Goal: Task Accomplishment & Management: Complete application form

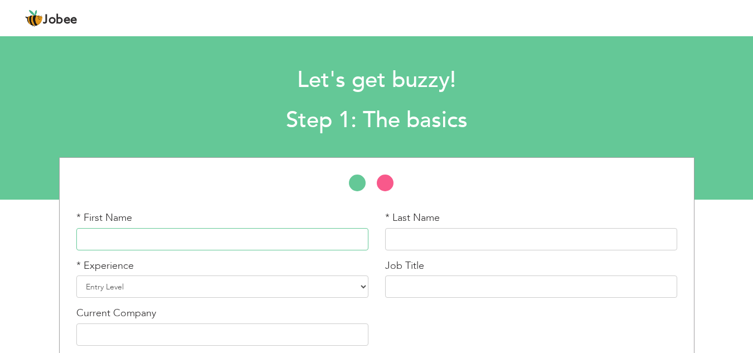
click at [239, 235] on input "text" at bounding box center [222, 239] width 292 height 22
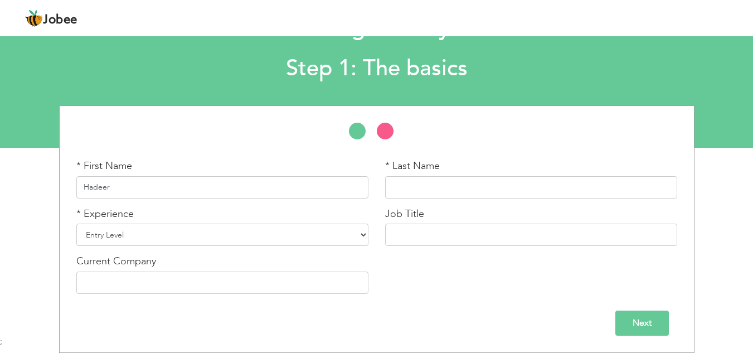
click at [82, 181] on input "Hadeer" at bounding box center [222, 187] width 292 height 22
type input "M.Hadeer"
click at [421, 183] on input "text" at bounding box center [531, 187] width 292 height 22
type input "Nisar"
click at [222, 233] on select "Entry Level Less than 1 Year 1 Year 2 Years 3 Years 4 Years 5 Years 6 Years 7 Y…" at bounding box center [222, 235] width 292 height 22
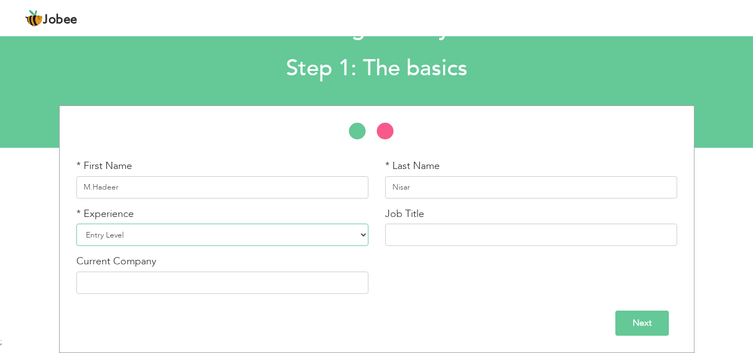
select select "7"
click at [76, 224] on select "Entry Level Less than 1 Year 1 Year 2 Years 3 Years 4 Years 5 Years 6 Years 7 Y…" at bounding box center [222, 235] width 292 height 22
click at [464, 236] on input "text" at bounding box center [531, 235] width 292 height 22
type input "Supervior"
click at [190, 280] on input "text" at bounding box center [222, 282] width 292 height 22
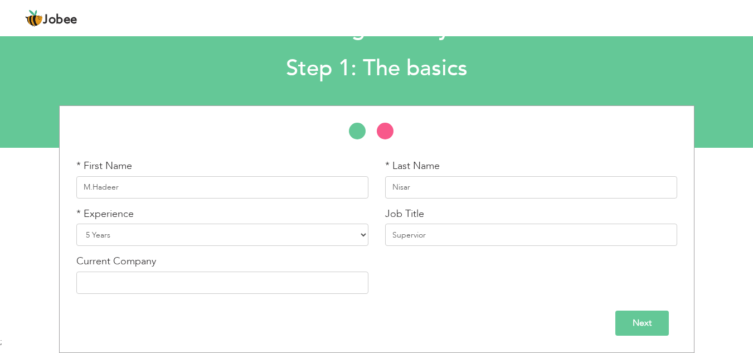
click at [667, 328] on input "Next" at bounding box center [642, 322] width 54 height 25
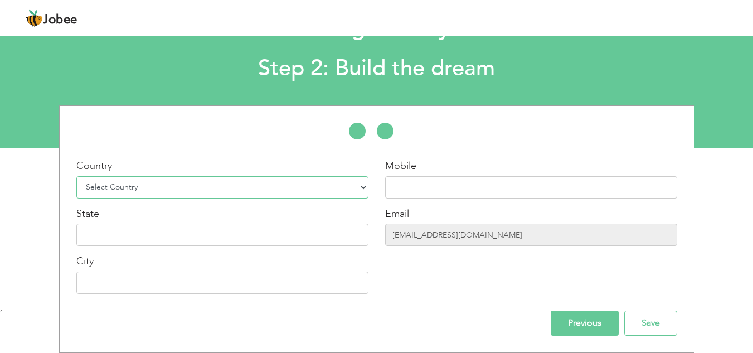
click at [261, 192] on select "Select Country Afghanistan Albania Algeria American Samoa Andorra Angola Anguil…" at bounding box center [222, 187] width 292 height 22
select select "166"
click at [76, 176] on select "Select Country Afghanistan Albania Algeria American Samoa Andorra Angola Anguil…" at bounding box center [222, 187] width 292 height 22
click at [428, 182] on input "text" at bounding box center [531, 187] width 292 height 22
type input "0"
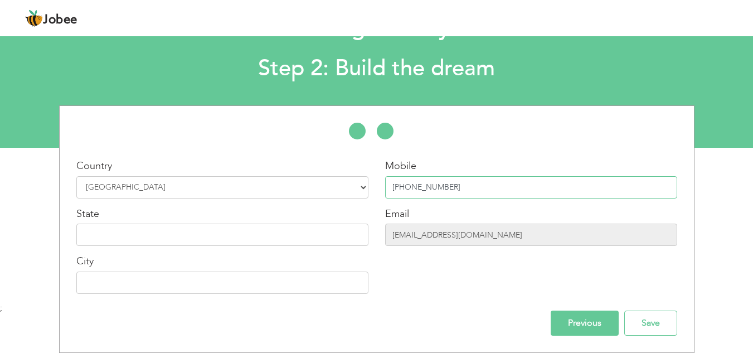
type input "[PHONE_NUMBER]"
click at [270, 234] on input "text" at bounding box center [222, 235] width 292 height 22
click at [256, 284] on input "text" at bounding box center [222, 282] width 292 height 22
type input "[GEOGRAPHIC_DATA]"
click at [167, 234] on input "text" at bounding box center [222, 235] width 292 height 22
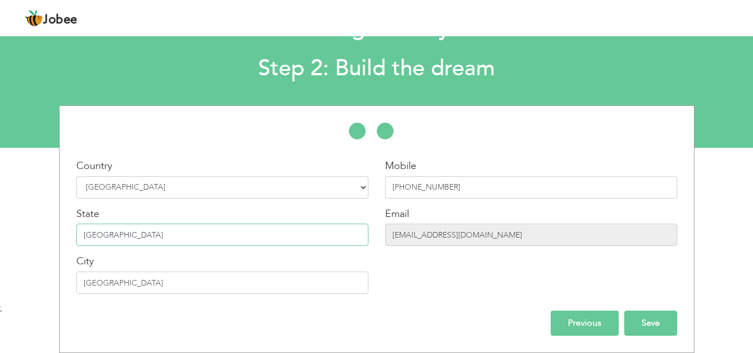
type input "[GEOGRAPHIC_DATA]"
click at [651, 326] on input "Save" at bounding box center [650, 322] width 53 height 25
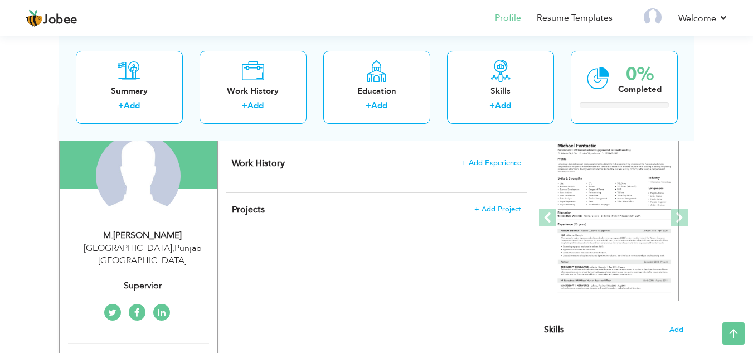
scroll to position [101, 0]
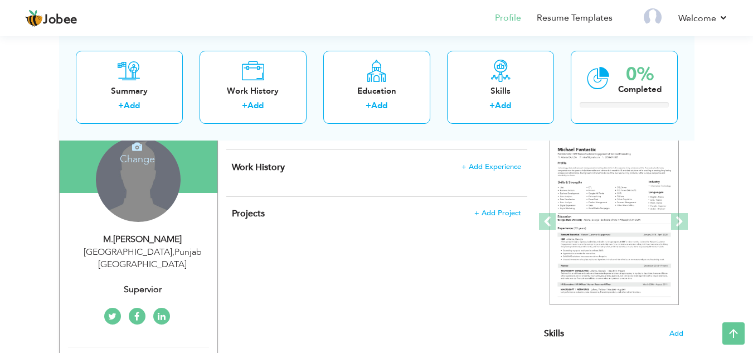
click at [148, 173] on div "Change Remove" at bounding box center [138, 179] width 85 height 85
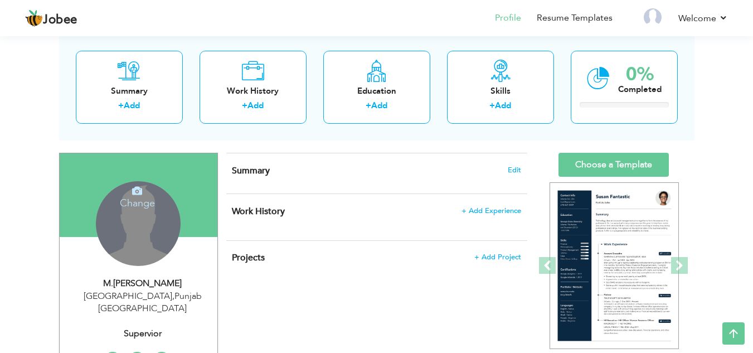
scroll to position [56, 0]
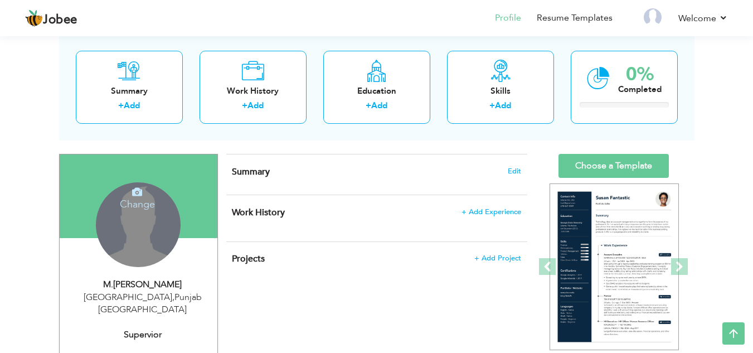
click at [133, 199] on h4 "Change" at bounding box center [138, 196] width 80 height 27
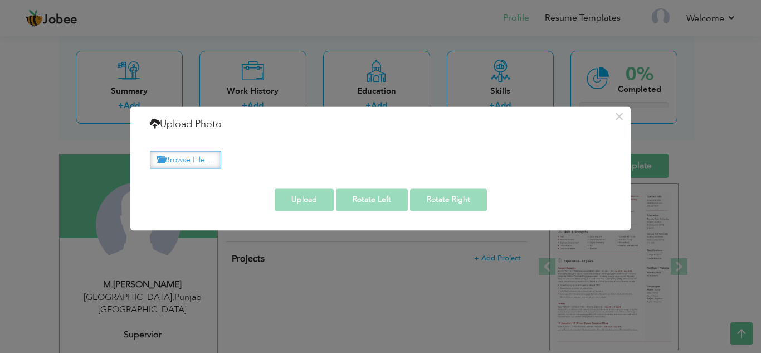
click at [197, 163] on label "Browse File ..." at bounding box center [185, 159] width 71 height 17
click at [0, 0] on input "Browse File ..." at bounding box center [0, 0] width 0 height 0
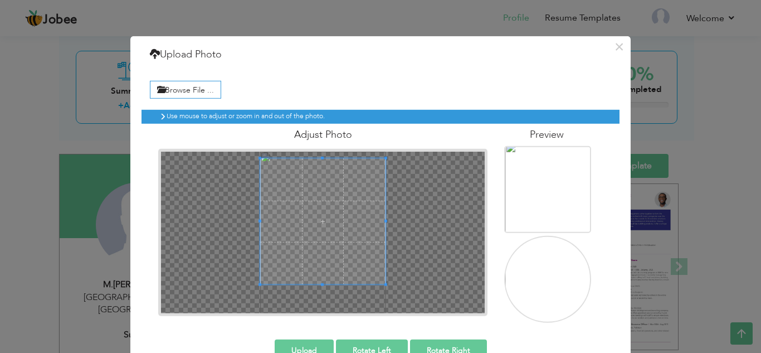
click at [310, 149] on div at bounding box center [322, 231] width 329 height 167
click at [322, 323] on div "Browse File ... Preview" at bounding box center [381, 199] width 478 height 264
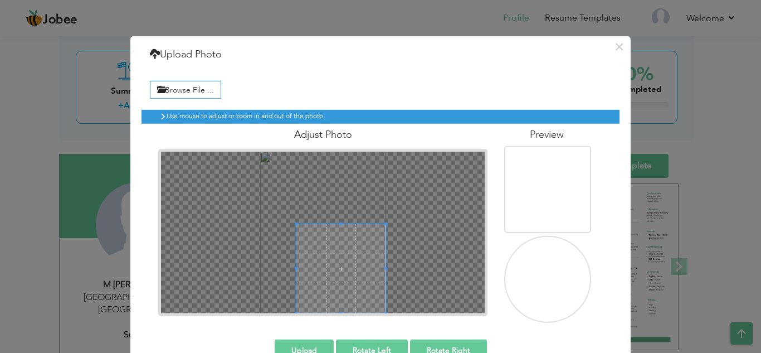
click at [306, 245] on div at bounding box center [323, 232] width 324 height 162
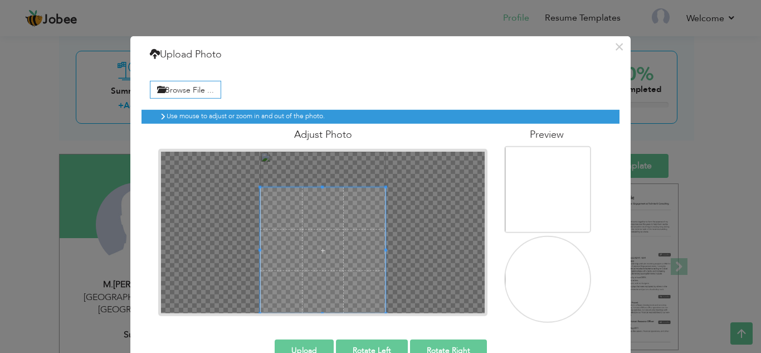
click at [235, 140] on div "Adjust Photo" at bounding box center [323, 220] width 346 height 192
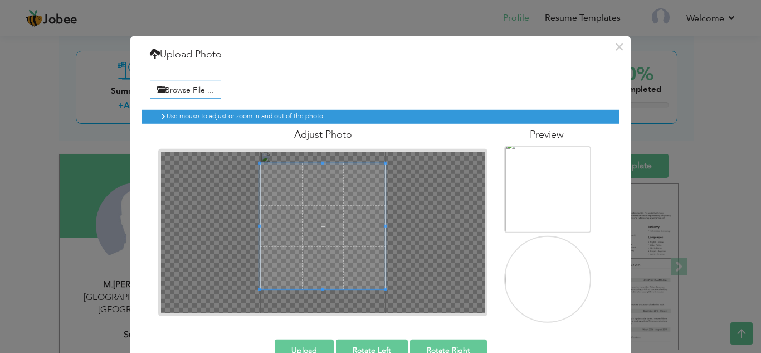
click at [315, 202] on span at bounding box center [323, 226] width 126 height 126
click at [309, 345] on button "Upload" at bounding box center [304, 350] width 59 height 22
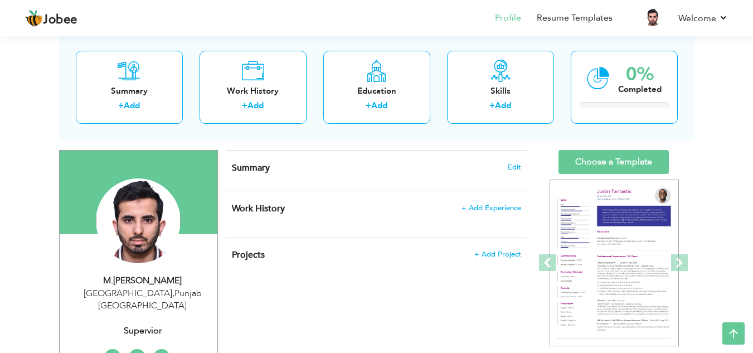
scroll to position [0, 0]
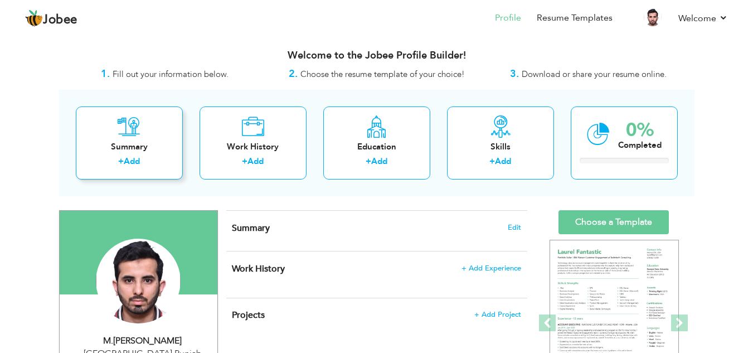
click at [162, 118] on div "Summary + Add" at bounding box center [129, 142] width 107 height 73
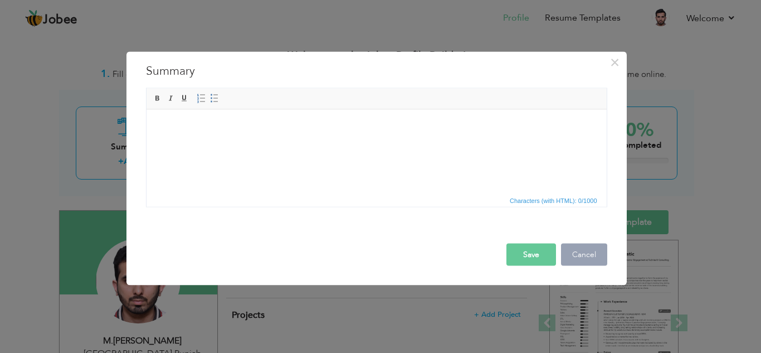
click at [594, 261] on button "Cancel" at bounding box center [584, 254] width 46 height 22
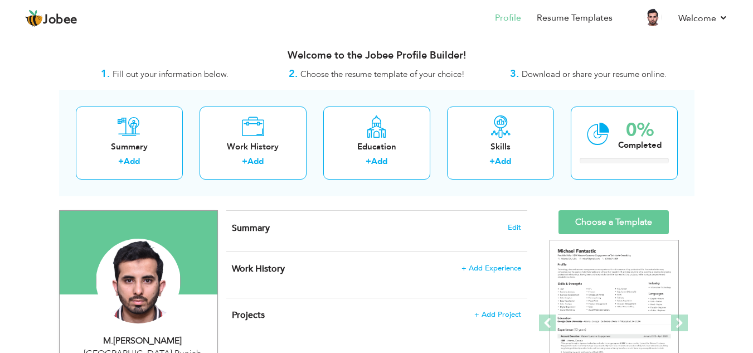
click at [330, 232] on h4 "Summary Edit" at bounding box center [376, 227] width 289 height 11
click at [522, 230] on div "Summary Edit" at bounding box center [376, 231] width 301 height 40
drag, startPoint x: 521, startPoint y: 230, endPoint x: 515, endPoint y: 230, distance: 6.1
click at [515, 230] on div "Summary Edit" at bounding box center [376, 231] width 301 height 40
click at [515, 230] on span "Edit" at bounding box center [514, 228] width 13 height 8
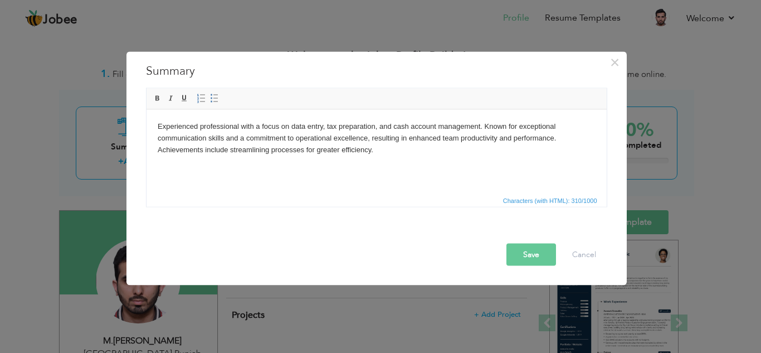
click at [534, 263] on button "Save" at bounding box center [532, 254] width 50 height 22
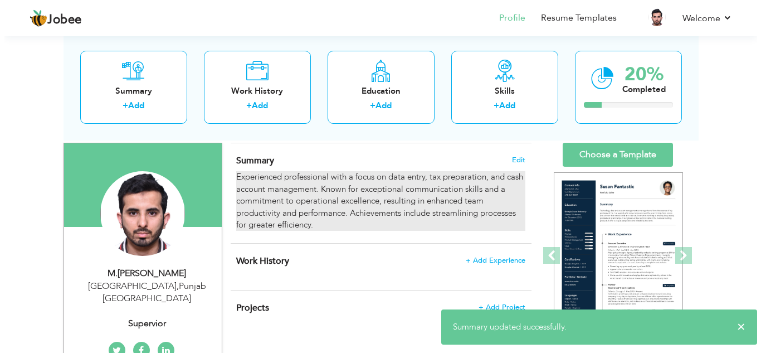
scroll to position [69, 0]
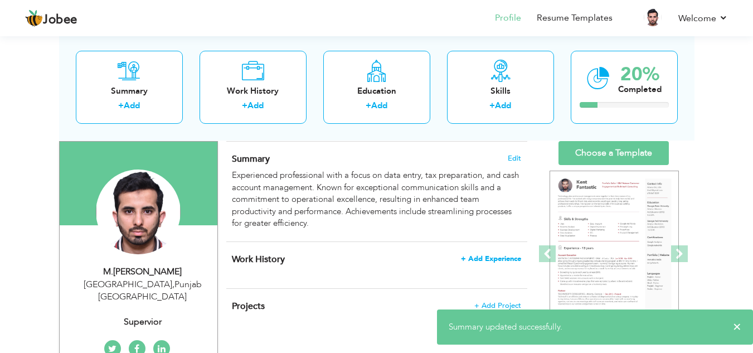
click at [497, 258] on span "+ Add Experience" at bounding box center [491, 259] width 60 height 8
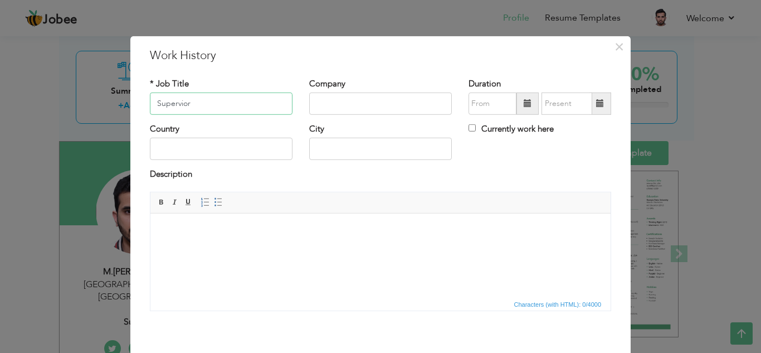
type input "Supervior"
type input "Fine Thread"
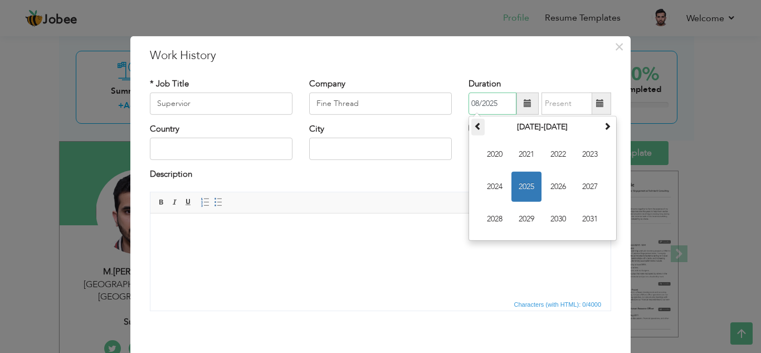
click at [477, 129] on span at bounding box center [478, 126] width 8 height 8
click at [604, 128] on span at bounding box center [608, 126] width 8 height 8
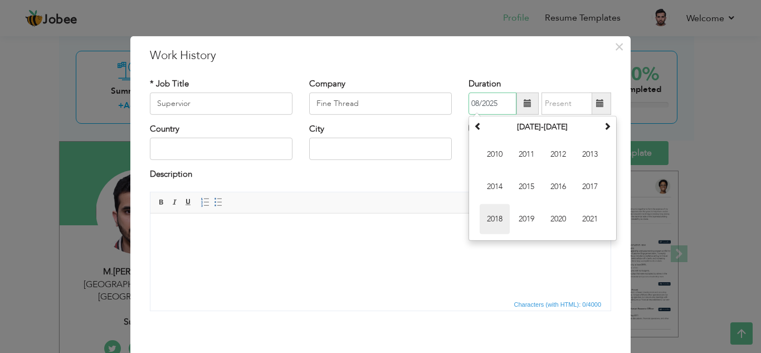
click at [504, 220] on span "2018" at bounding box center [495, 219] width 30 height 30
click at [557, 156] on span "Mar" at bounding box center [558, 154] width 30 height 30
type input "03/2018"
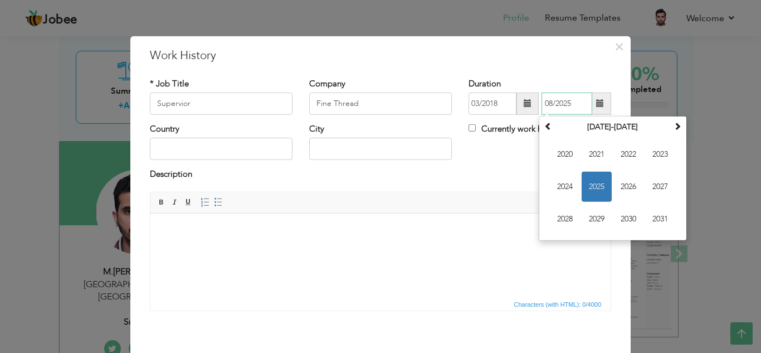
click at [578, 106] on input "08/2025" at bounding box center [567, 104] width 51 height 22
click at [657, 158] on span "2023" at bounding box center [660, 154] width 30 height 30
click at [617, 215] on span "Nov" at bounding box center [629, 219] width 30 height 30
type input "11/2023"
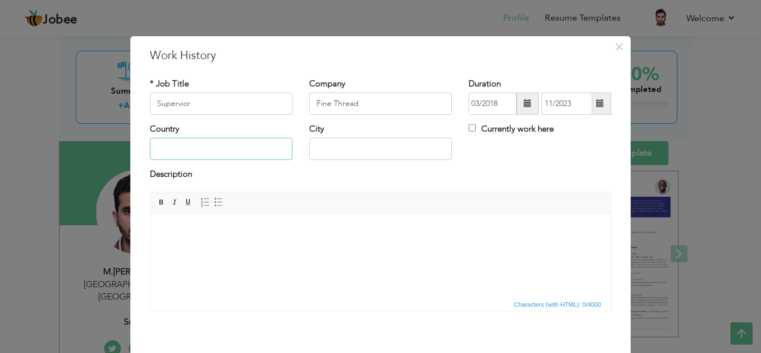
click at [241, 152] on input "text" at bounding box center [221, 149] width 143 height 22
type input "[GEOGRAPHIC_DATA]"
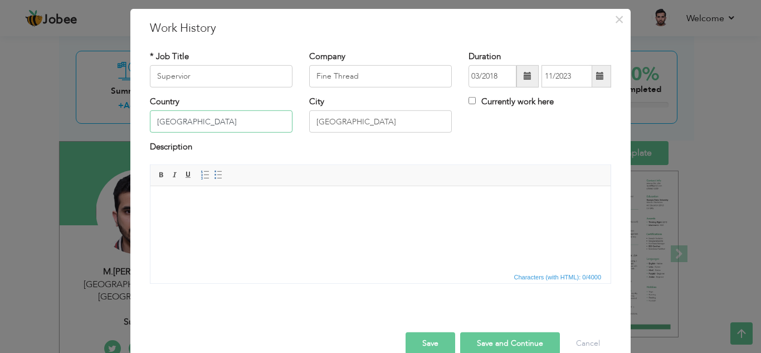
scroll to position [48, 0]
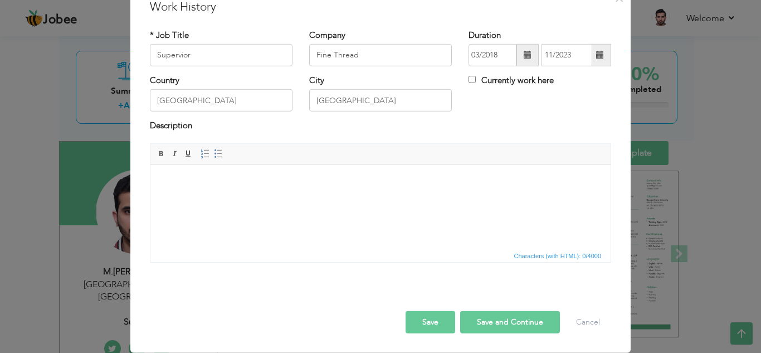
click at [405, 198] on html at bounding box center [380, 181] width 460 height 34
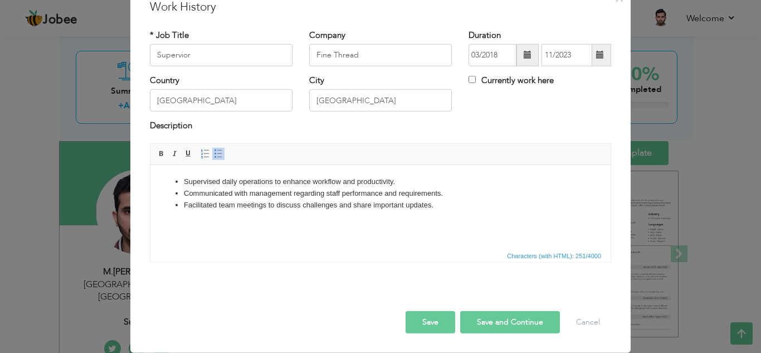
click at [506, 315] on button "Save and Continue" at bounding box center [510, 322] width 100 height 22
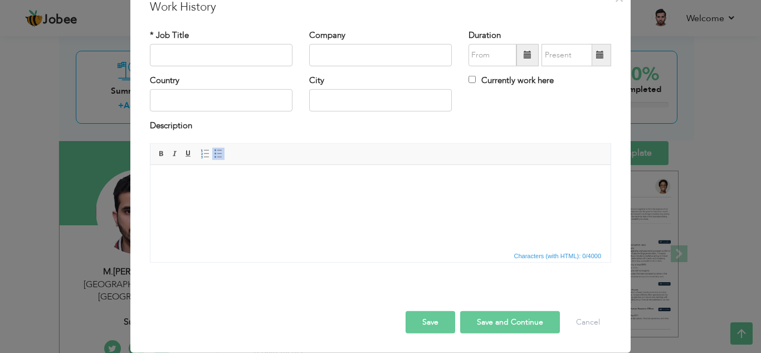
click at [435, 319] on button "Save" at bounding box center [431, 322] width 50 height 22
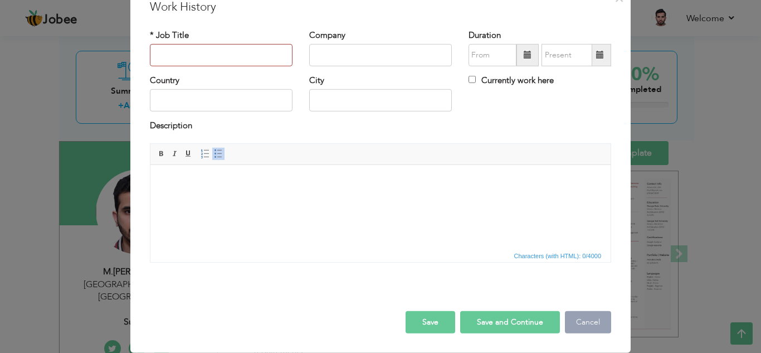
click at [600, 321] on button "Cancel" at bounding box center [588, 322] width 46 height 22
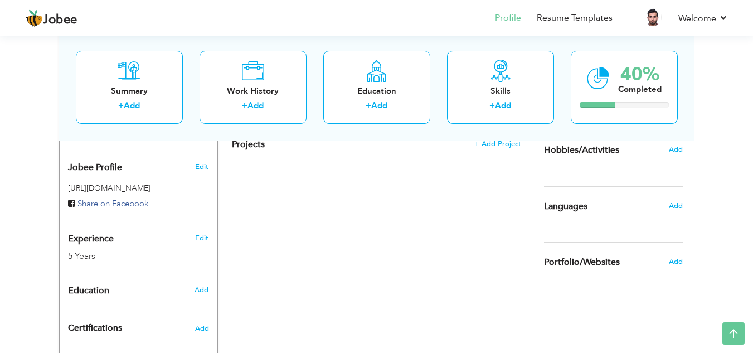
scroll to position [396, 0]
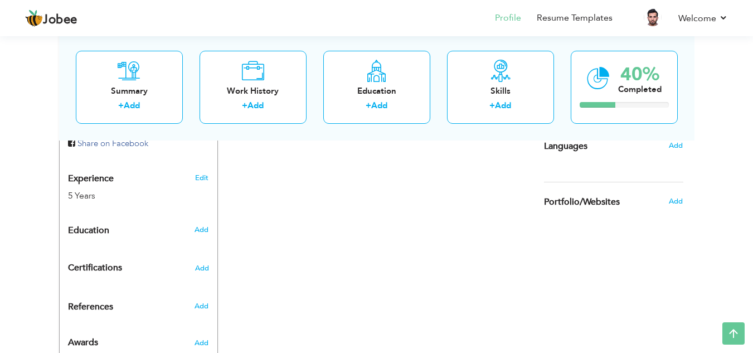
click at [190, 223] on div "Education" at bounding box center [126, 230] width 132 height 22
radio input "true"
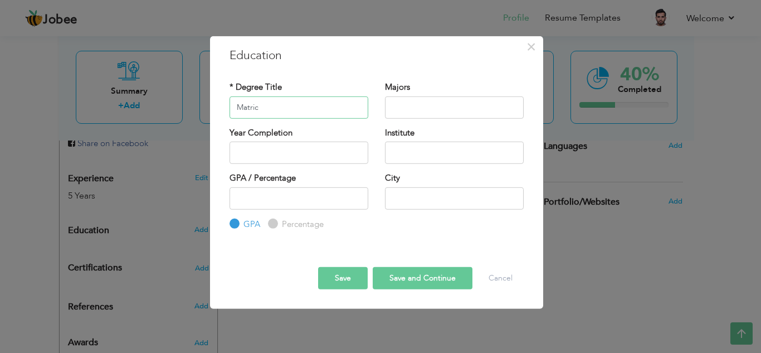
type input "Matric"
drag, startPoint x: 417, startPoint y: 119, endPoint x: 424, endPoint y: 114, distance: 8.4
click at [424, 114] on div "Majors" at bounding box center [455, 103] width 156 height 45
click at [424, 114] on input "text" at bounding box center [454, 107] width 139 height 22
type input "General"
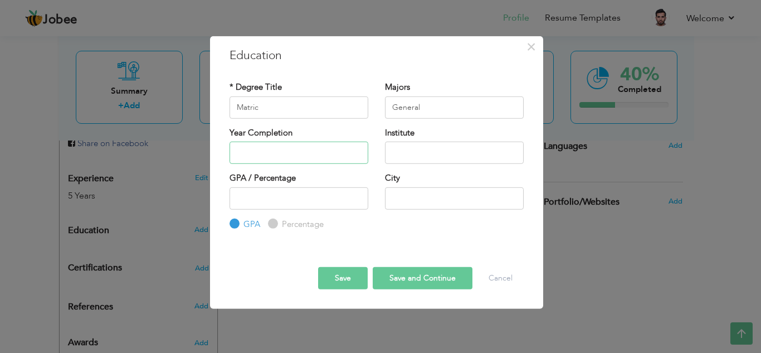
type input "2025"
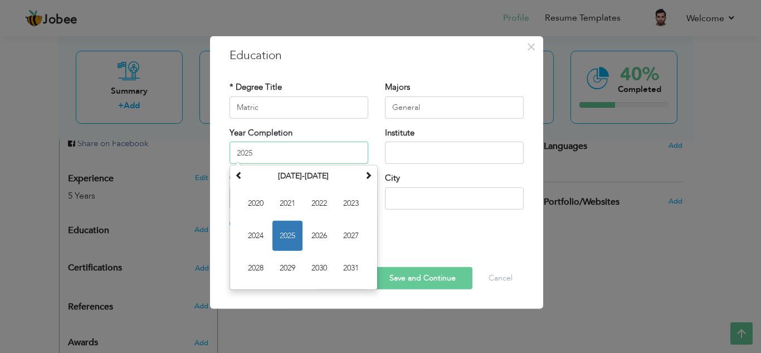
click at [300, 156] on input "2025" at bounding box center [299, 153] width 139 height 22
click at [242, 182] on th at bounding box center [238, 176] width 13 height 17
click at [368, 180] on th at bounding box center [368, 176] width 13 height 17
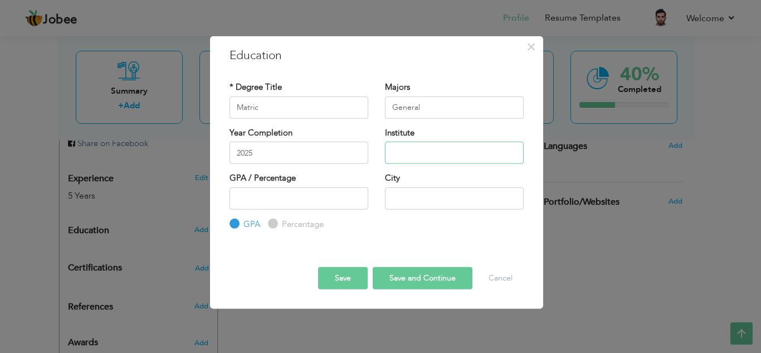
click at [438, 144] on input "text" at bounding box center [454, 153] width 139 height 22
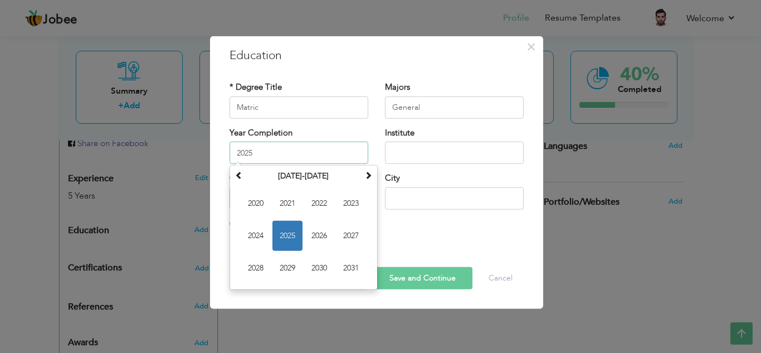
drag, startPoint x: 308, startPoint y: 152, endPoint x: 224, endPoint y: 153, distance: 84.2
click at [224, 153] on div "Year Completion 2025 January 2025 Su Mo Tu We Th Fr Sa 29 30 31 1 2 3 4 5 6 7 8…" at bounding box center [299, 149] width 156 height 45
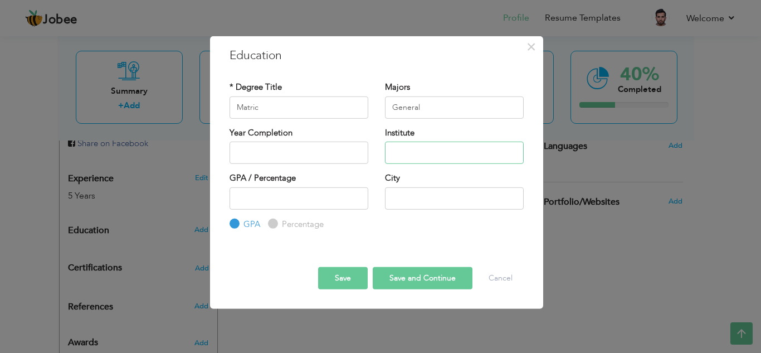
click at [410, 162] on input "text" at bounding box center [454, 153] width 139 height 22
type input "Secondary School"
click at [419, 190] on input "text" at bounding box center [454, 198] width 139 height 22
type input "[GEOGRAPHIC_DATA]"
click at [426, 275] on button "Save and Continue" at bounding box center [423, 278] width 100 height 22
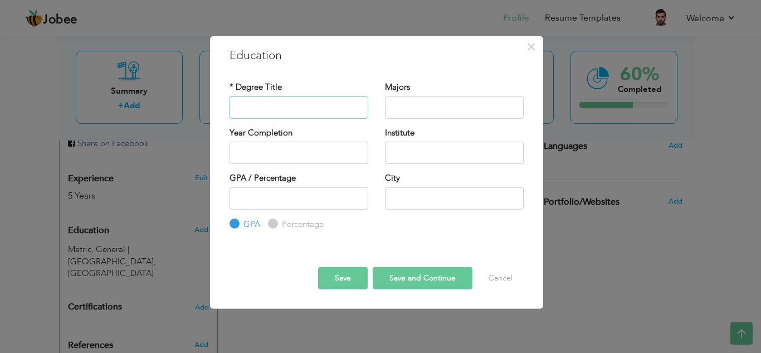
click at [317, 100] on input "text" at bounding box center [299, 107] width 139 height 22
type input "Intermadiate"
click at [454, 101] on input "text" at bounding box center [454, 107] width 139 height 22
type input "Humanities"
click at [434, 146] on input "text" at bounding box center [454, 153] width 139 height 22
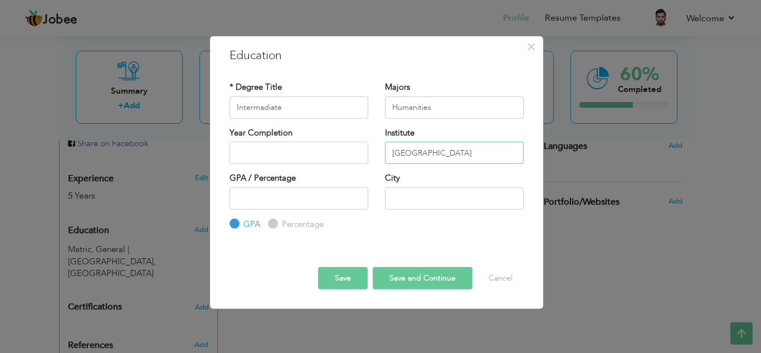
type input "[GEOGRAPHIC_DATA]"
click at [461, 209] on input "text" at bounding box center [454, 198] width 139 height 22
type input "[GEOGRAPHIC_DATA]"
click at [402, 281] on button "Save and Continue" at bounding box center [423, 278] width 100 height 22
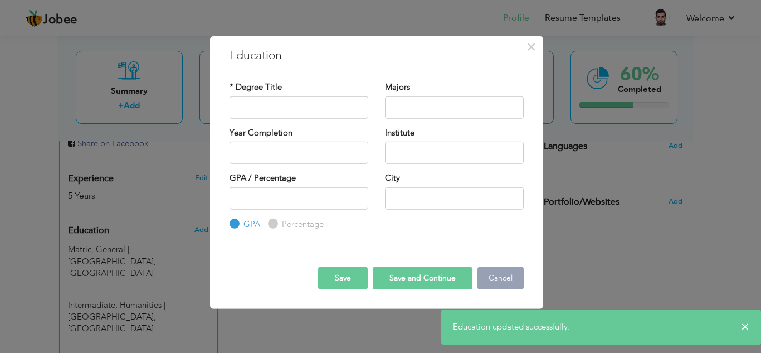
click at [488, 277] on button "Cancel" at bounding box center [501, 278] width 46 height 22
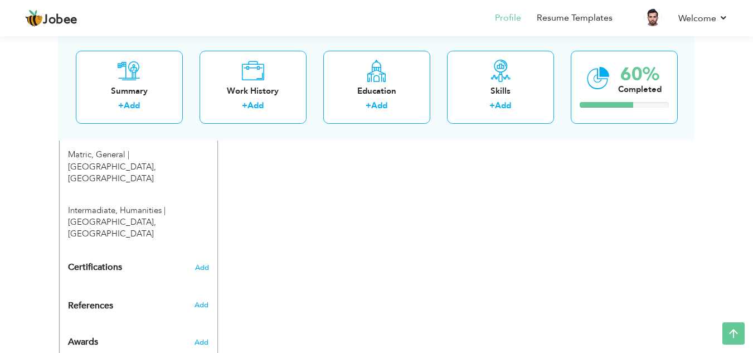
scroll to position [492, 0]
click at [201, 298] on span "Add" at bounding box center [201, 303] width 14 height 10
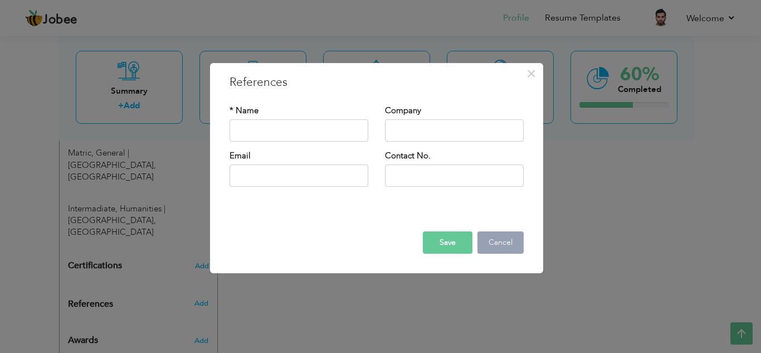
click at [494, 236] on button "Cancel" at bounding box center [501, 242] width 46 height 22
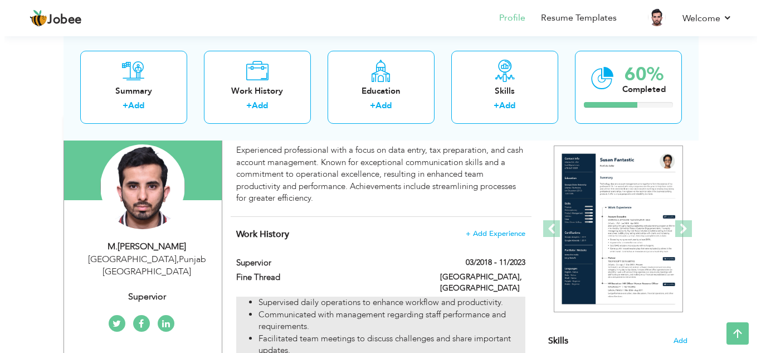
scroll to position [95, 0]
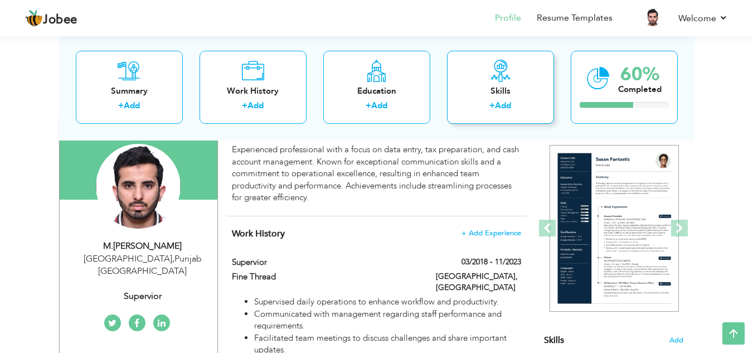
click at [496, 77] on icon at bounding box center [500, 70] width 22 height 22
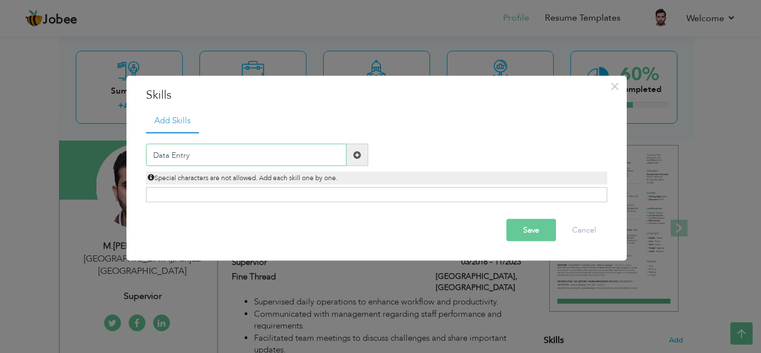
type input "Data Entry"
click at [357, 158] on span at bounding box center [357, 154] width 8 height 8
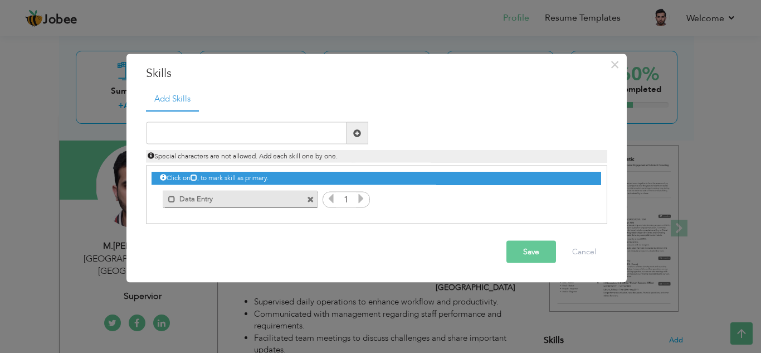
click at [360, 199] on icon at bounding box center [361, 198] width 10 height 10
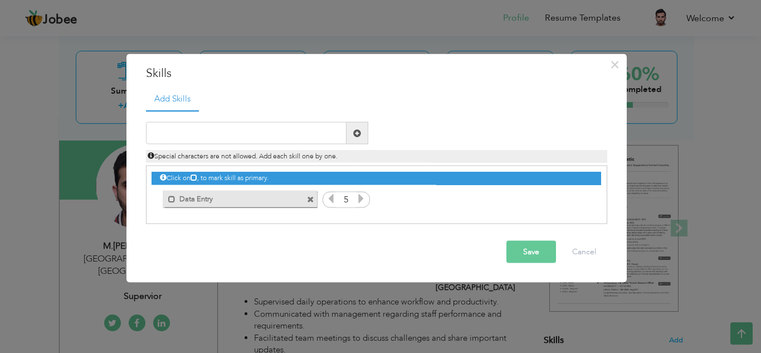
click at [360, 199] on icon at bounding box center [361, 198] width 10 height 10
click at [293, 136] on input "text" at bounding box center [246, 133] width 201 height 22
click at [308, 201] on span at bounding box center [310, 199] width 7 height 7
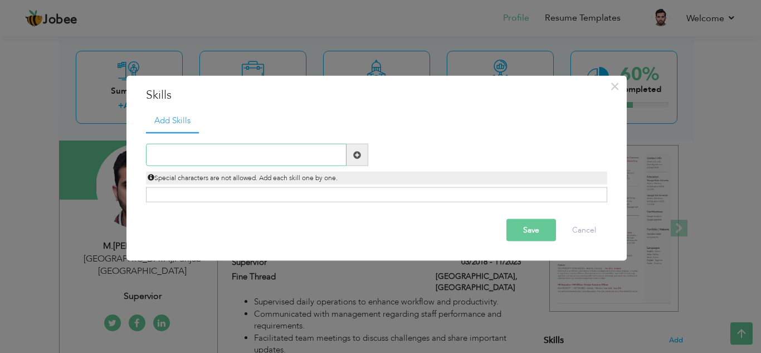
click at [250, 160] on input "text" at bounding box center [246, 155] width 201 height 22
type input "Data Entry Expert"
click at [359, 150] on span at bounding box center [357, 154] width 8 height 8
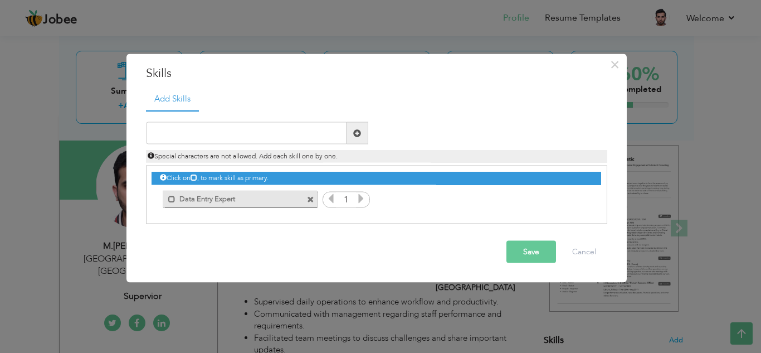
click at [358, 201] on icon at bounding box center [361, 198] width 10 height 10
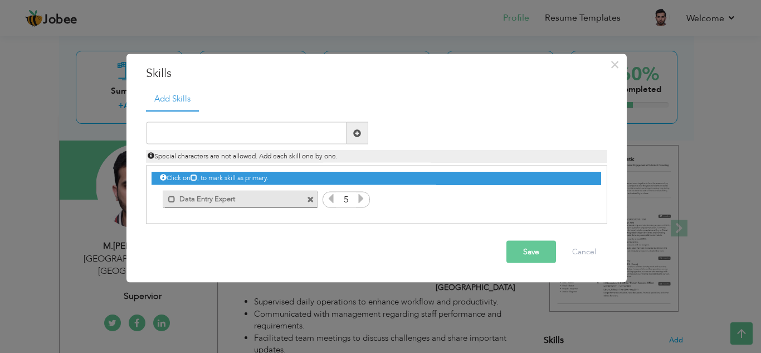
click at [358, 201] on icon at bounding box center [361, 198] width 10 height 10
click at [277, 125] on input "text" at bounding box center [246, 133] width 201 height 22
type input "Team Management"
click at [353, 133] on span at bounding box center [357, 133] width 8 height 8
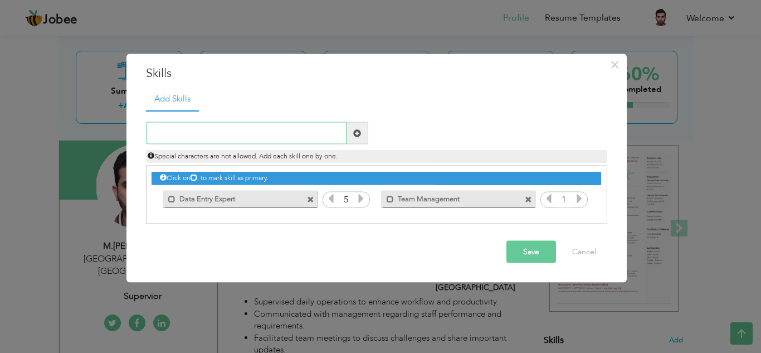
click at [270, 143] on input "text" at bounding box center [246, 133] width 201 height 22
type input "Tax Preparation"
click at [348, 131] on span at bounding box center [358, 133] width 22 height 22
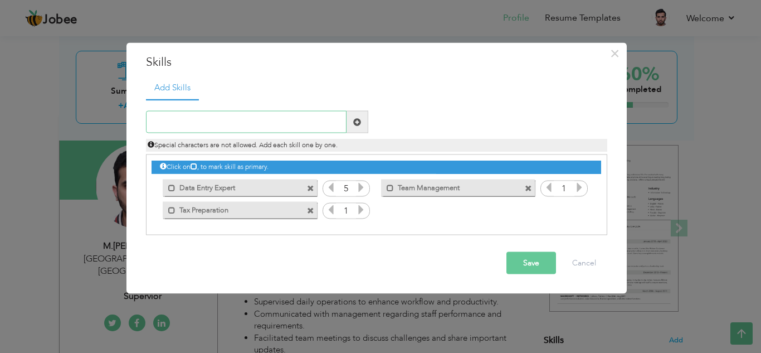
click at [313, 129] on input "text" at bounding box center [246, 122] width 201 height 22
type input "Critical thinking"
click at [358, 123] on span at bounding box center [357, 122] width 8 height 8
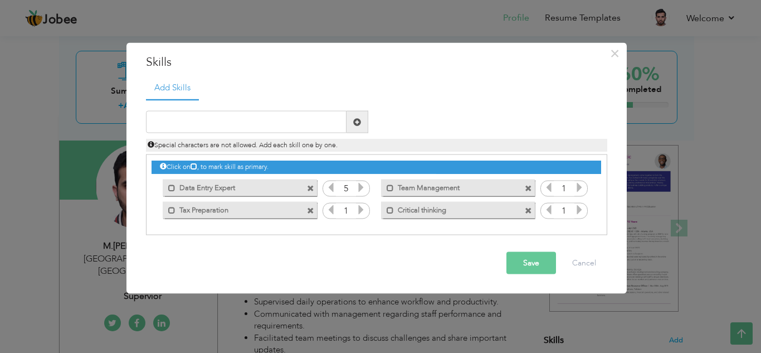
click at [526, 210] on span at bounding box center [528, 210] width 7 height 7
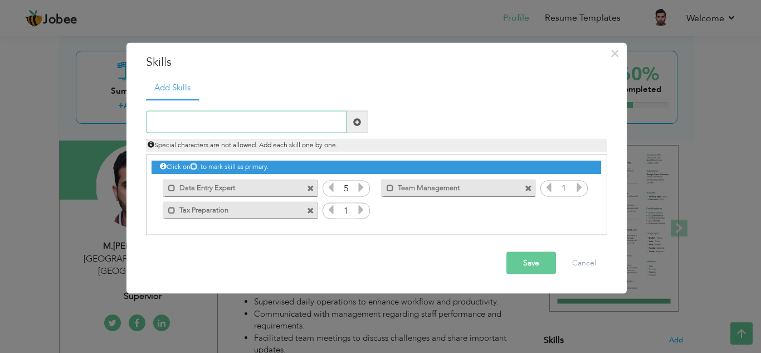
click at [324, 118] on input "text" at bounding box center [246, 122] width 201 height 22
type input "Critical Thinking"
click at [366, 122] on span at bounding box center [358, 122] width 22 height 22
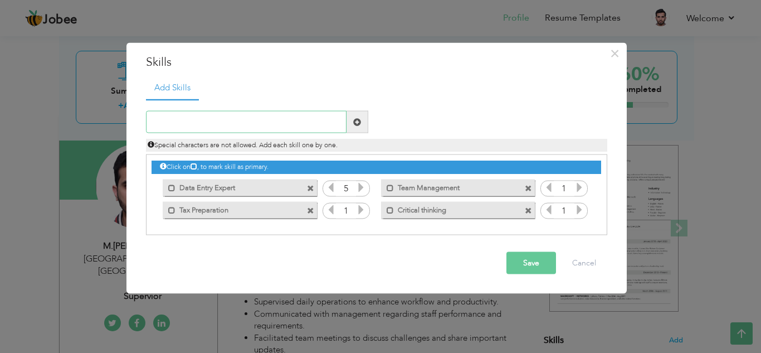
click at [251, 127] on input "text" at bounding box center [246, 122] width 201 height 22
type input "Accountants"
click at [355, 127] on span at bounding box center [358, 122] width 22 height 22
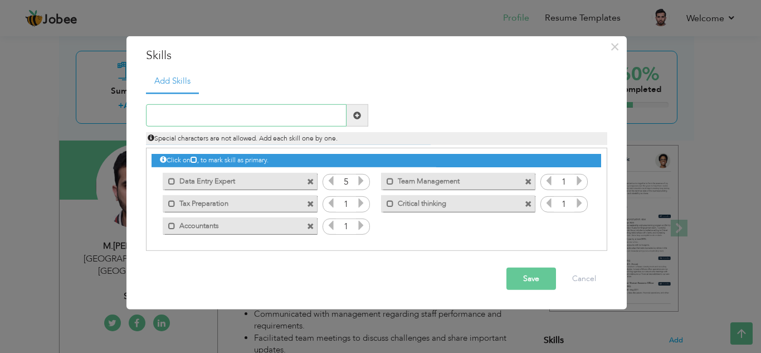
click at [250, 109] on input "text" at bounding box center [246, 115] width 201 height 22
type input "Rapid Decision"
click at [355, 116] on span at bounding box center [357, 115] width 8 height 8
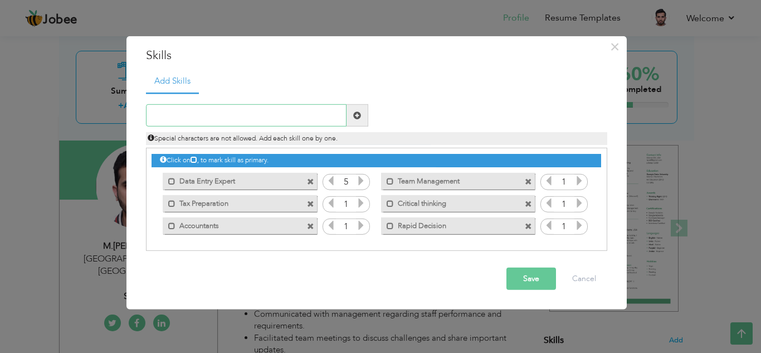
click at [271, 108] on input "text" at bounding box center [246, 115] width 201 height 22
type input "Cash Account Management"
click at [358, 119] on span at bounding box center [357, 115] width 8 height 8
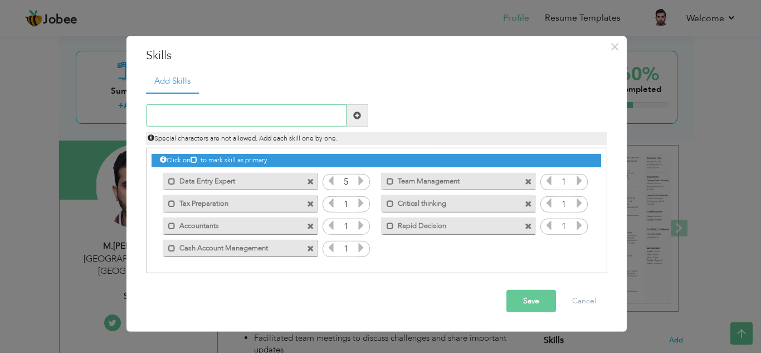
click at [250, 121] on input "text" at bounding box center [246, 115] width 201 height 22
type input "Word Press"
click at [355, 120] on span at bounding box center [358, 115] width 22 height 22
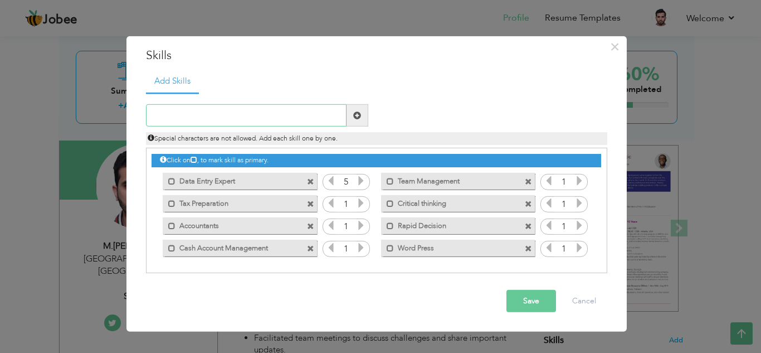
click at [270, 110] on input "text" at bounding box center [246, 115] width 201 height 22
type input "Payroll"
click at [365, 119] on span at bounding box center [358, 115] width 22 height 22
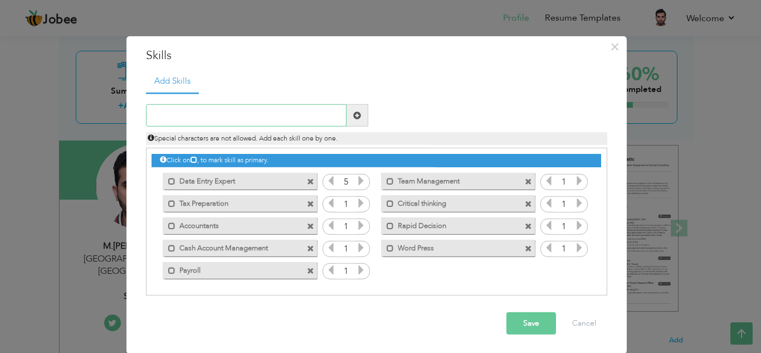
click at [241, 120] on input "text" at bounding box center [246, 115] width 201 height 22
type input "Organizational Software"
click at [356, 118] on span at bounding box center [357, 115] width 8 height 8
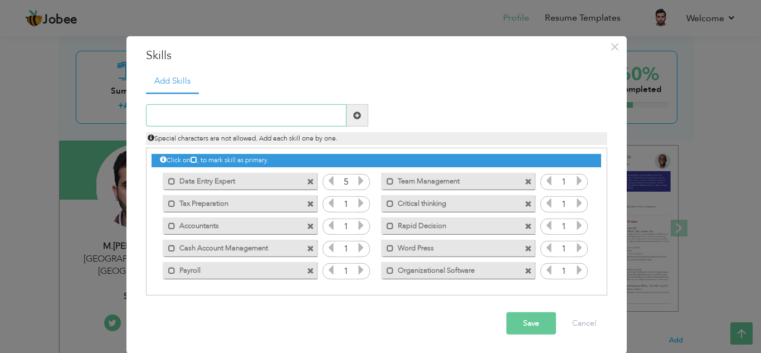
click at [241, 106] on input "text" at bounding box center [246, 115] width 201 height 22
type input "Excel"
click at [363, 117] on span at bounding box center [358, 115] width 22 height 22
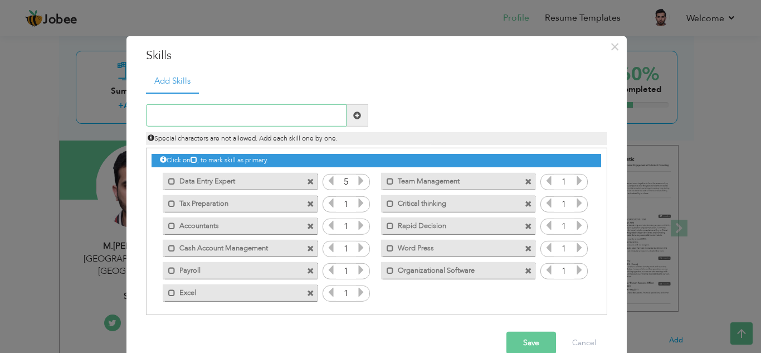
click at [276, 111] on input "text" at bounding box center [246, 115] width 201 height 22
type input "MS-Office"
click at [347, 119] on span at bounding box center [358, 115] width 22 height 22
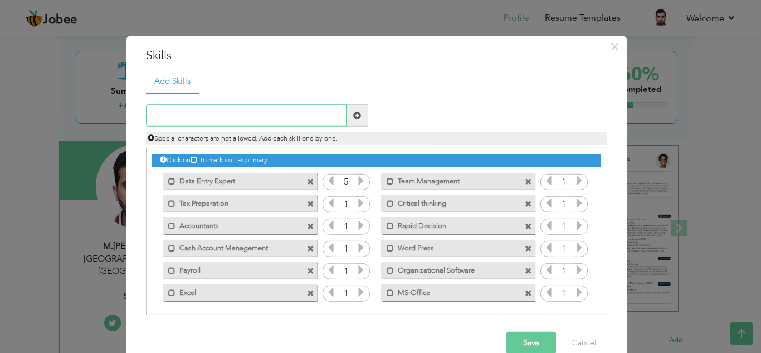
click at [260, 123] on input "text" at bounding box center [246, 115] width 201 height 22
type input "i"
type input "IELTS (Acadamic)"
click at [354, 116] on span at bounding box center [357, 115] width 8 height 8
click at [575, 184] on icon at bounding box center [580, 181] width 10 height 10
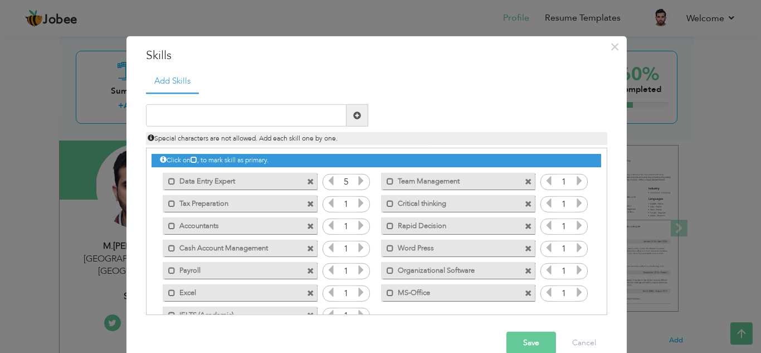
click at [575, 184] on icon at bounding box center [580, 181] width 10 height 10
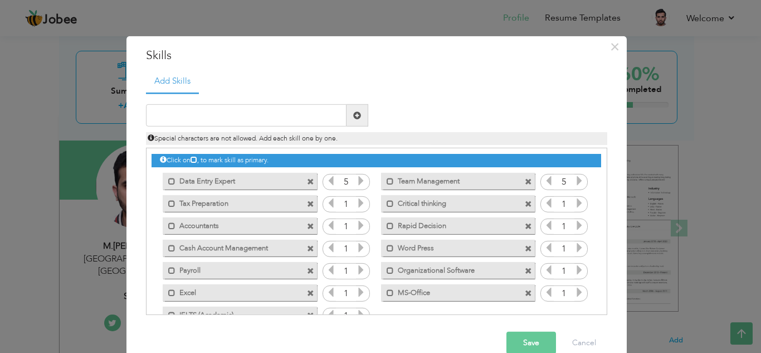
click at [575, 184] on icon at bounding box center [580, 181] width 10 height 10
click at [387, 186] on div "Mark as primary skill. Team Management" at bounding box center [458, 180] width 154 height 17
click at [387, 182] on span at bounding box center [390, 180] width 7 height 7
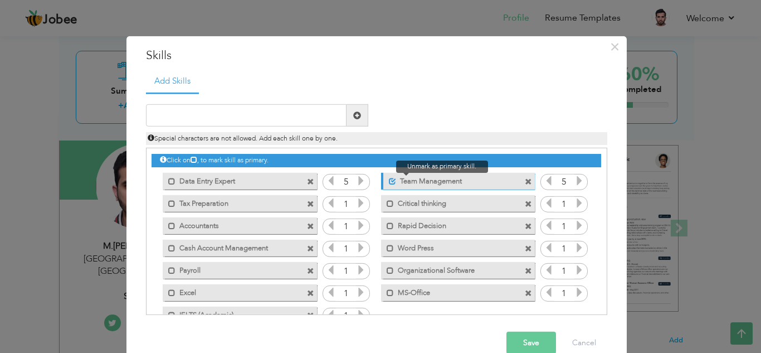
click at [389, 182] on span at bounding box center [392, 180] width 7 height 7
click at [357, 204] on div "1" at bounding box center [346, 204] width 47 height 17
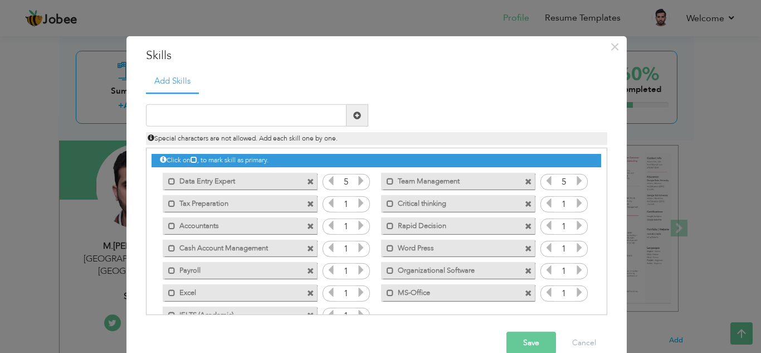
click at [357, 204] on icon at bounding box center [361, 203] width 10 height 10
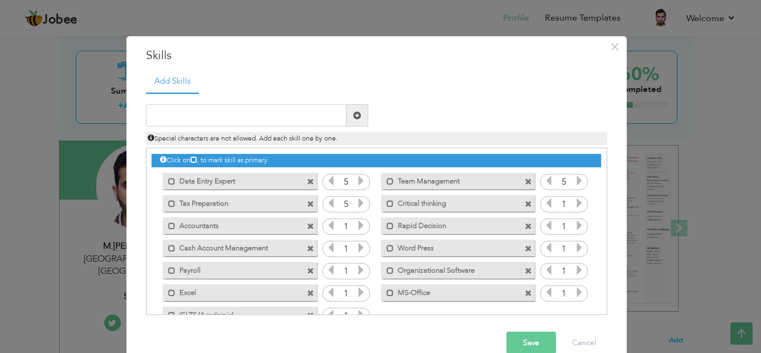
click at [575, 203] on icon at bounding box center [580, 203] width 10 height 10
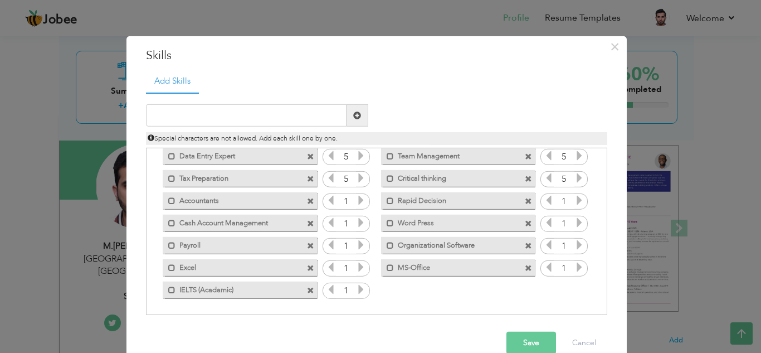
click at [356, 197] on icon at bounding box center [361, 200] width 10 height 10
click at [575, 204] on icon at bounding box center [580, 200] width 10 height 10
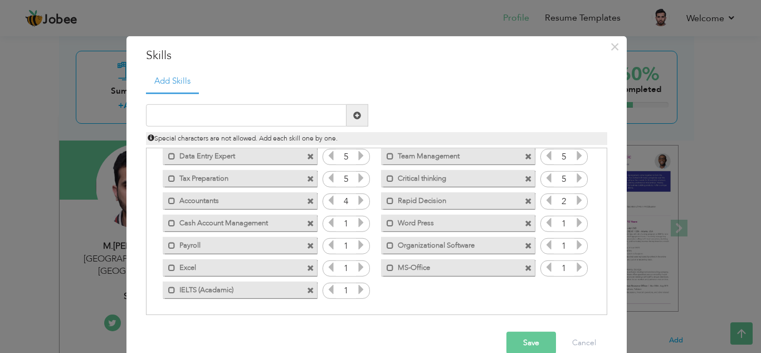
click at [575, 204] on icon at bounding box center [580, 200] width 10 height 10
click at [575, 220] on icon at bounding box center [580, 222] width 10 height 10
click at [357, 227] on icon at bounding box center [361, 222] width 10 height 10
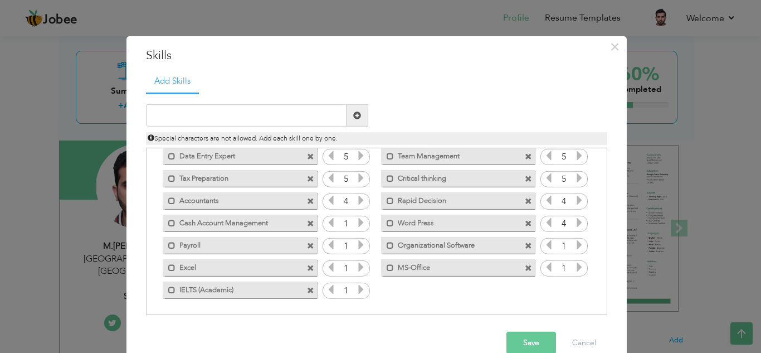
click at [357, 227] on icon at bounding box center [361, 222] width 10 height 10
click at [358, 244] on icon at bounding box center [361, 245] width 10 height 10
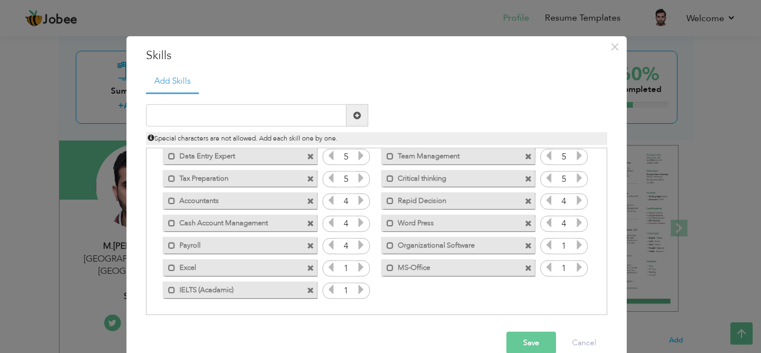
click at [358, 244] on icon at bounding box center [361, 245] width 10 height 10
click at [358, 269] on icon at bounding box center [361, 267] width 10 height 10
click at [358, 290] on icon at bounding box center [361, 289] width 10 height 10
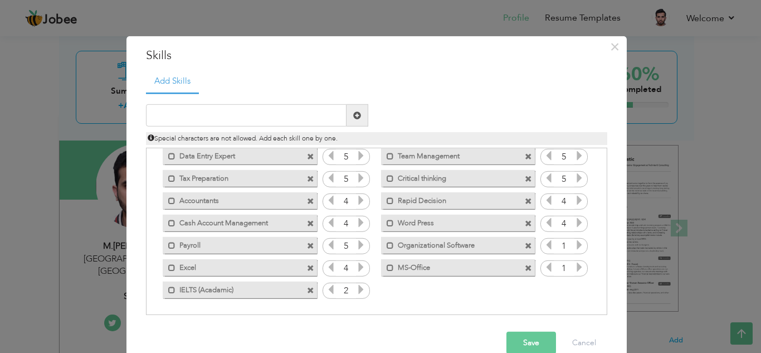
click at [358, 290] on icon at bounding box center [361, 289] width 10 height 10
click at [575, 250] on icon at bounding box center [580, 245] width 10 height 10
click at [575, 271] on icon at bounding box center [580, 267] width 10 height 10
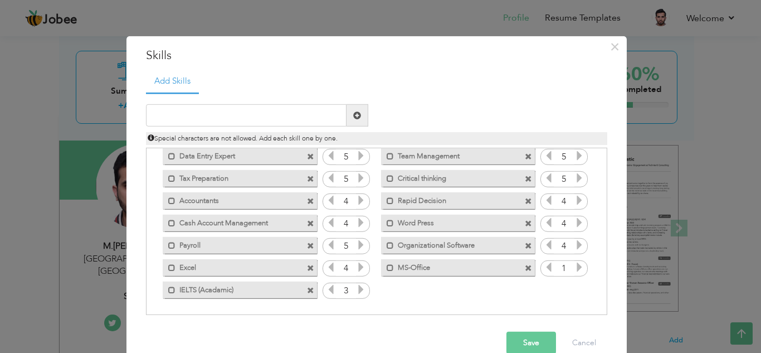
click at [575, 271] on icon at bounding box center [580, 267] width 10 height 10
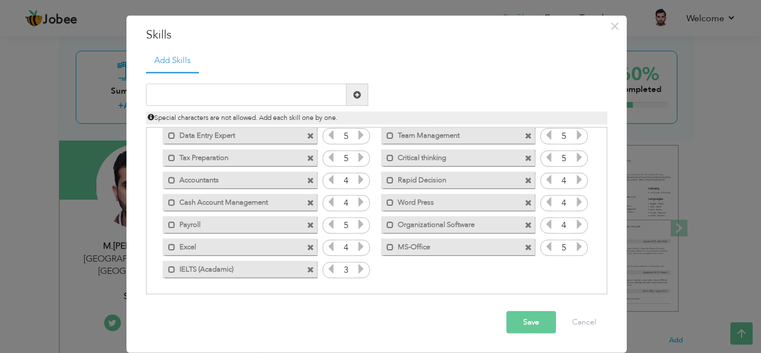
click at [535, 322] on button "Save" at bounding box center [532, 322] width 50 height 22
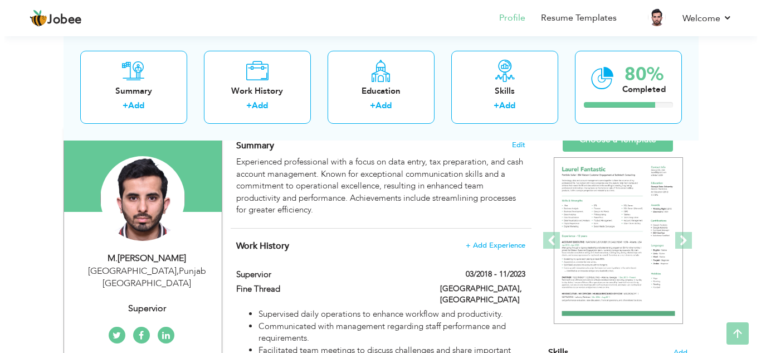
scroll to position [83, 0]
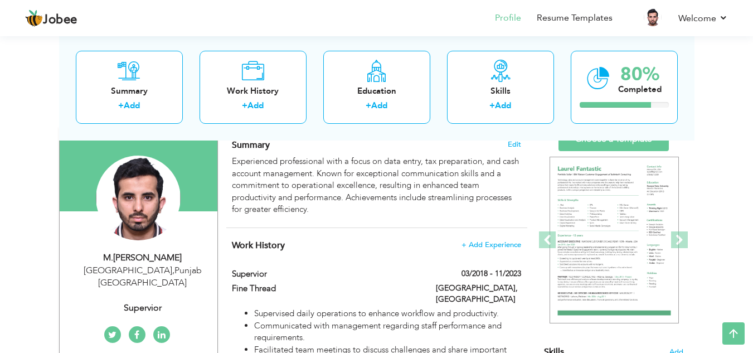
click at [147, 256] on div "M.Hadeer Nisar" at bounding box center [142, 257] width 149 height 13
type input "M.Hadeer"
type input "Nisar"
type input "[PHONE_NUMBER]"
select select "number:166"
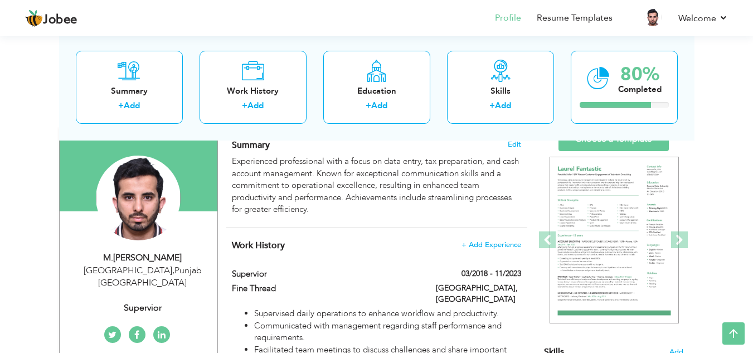
type input "[GEOGRAPHIC_DATA]"
select select "number:7"
type input "Supervior"
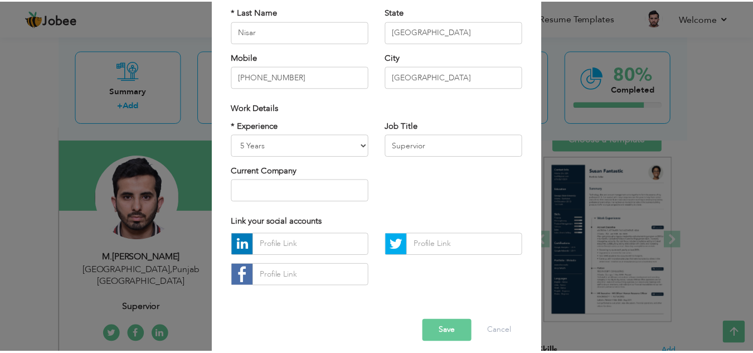
scroll to position [149, 0]
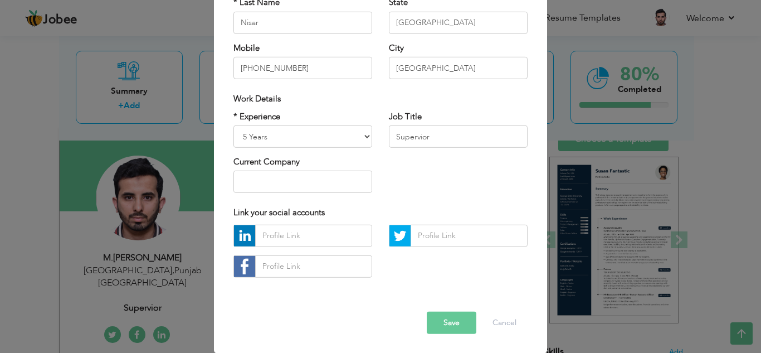
click at [435, 315] on button "Save" at bounding box center [452, 323] width 50 height 22
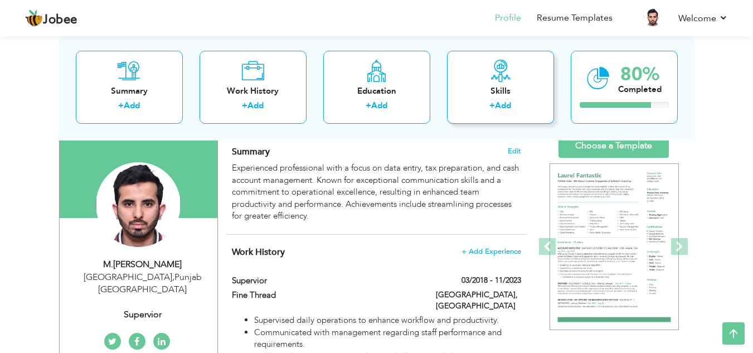
scroll to position [0, 0]
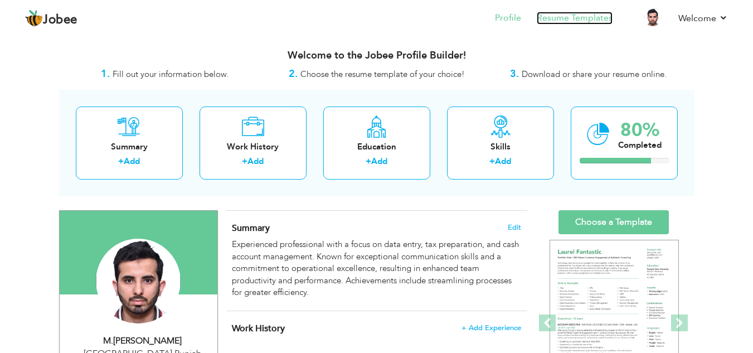
click at [574, 17] on link "Resume Templates" at bounding box center [575, 18] width 76 height 13
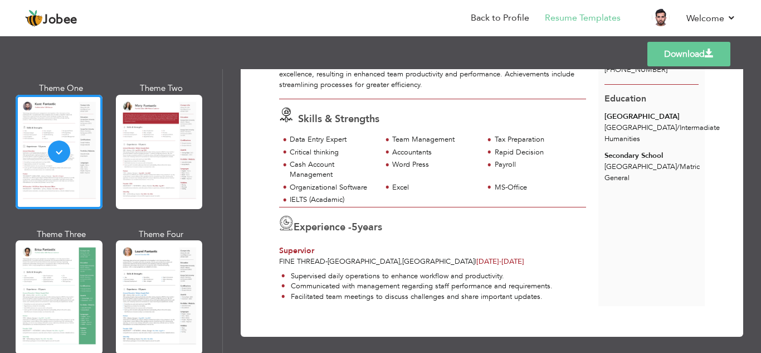
scroll to position [54, 0]
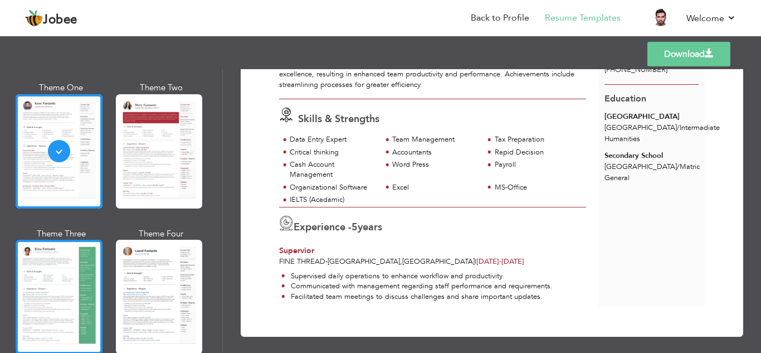
click at [46, 289] on div at bounding box center [59, 297] width 87 height 114
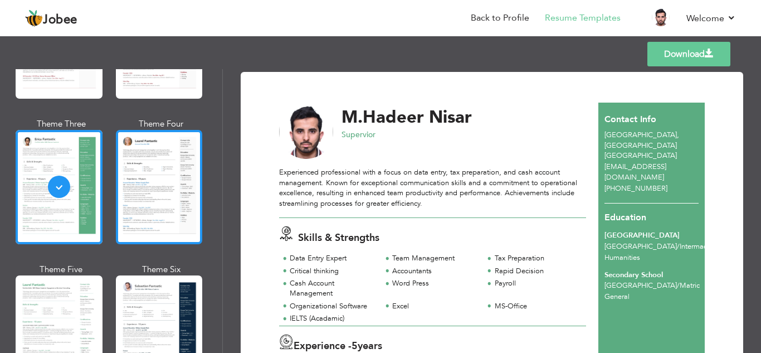
scroll to position [162, 0]
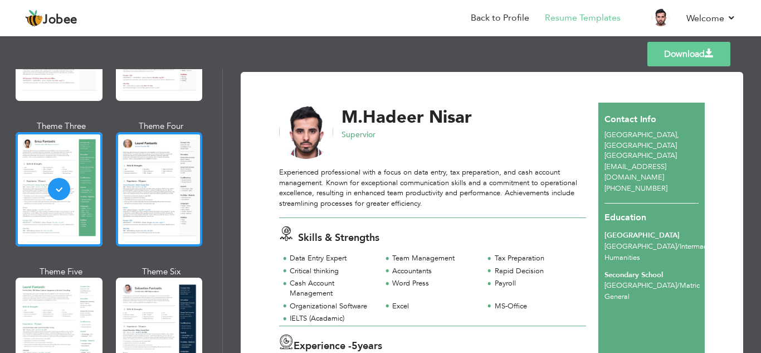
click at [162, 302] on div at bounding box center [159, 335] width 87 height 114
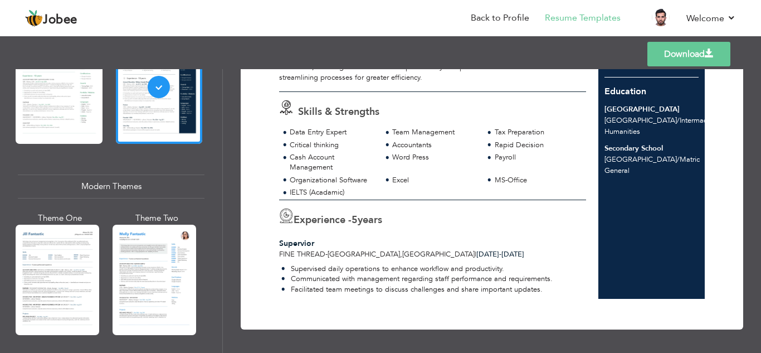
scroll to position [411, 0]
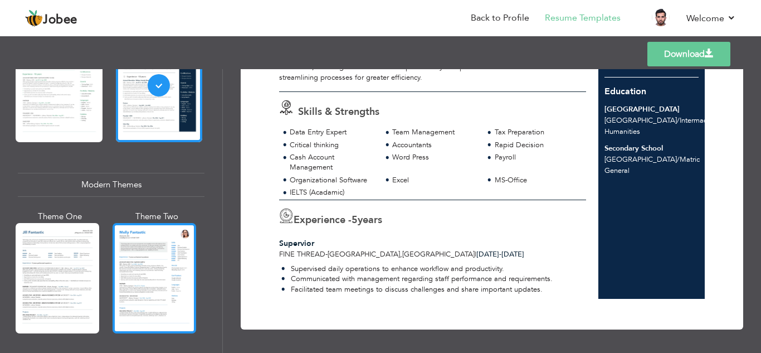
click at [144, 271] on div at bounding box center [155, 278] width 84 height 110
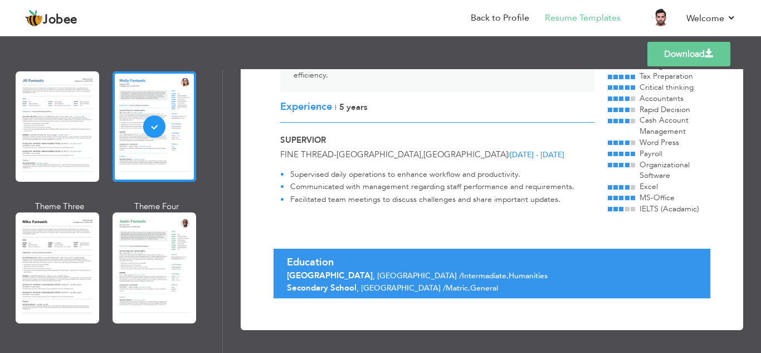
scroll to position [574, 0]
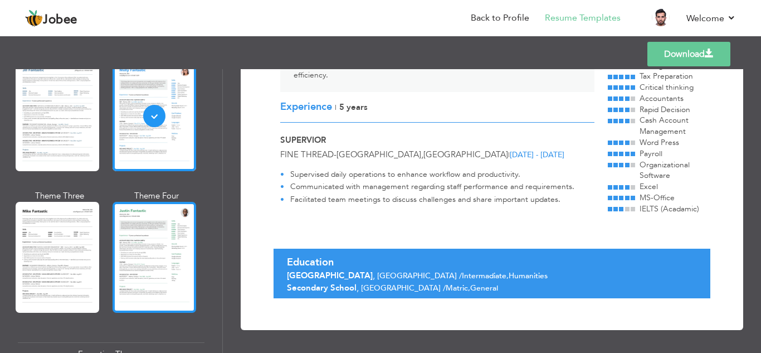
click at [181, 254] on div at bounding box center [155, 257] width 84 height 110
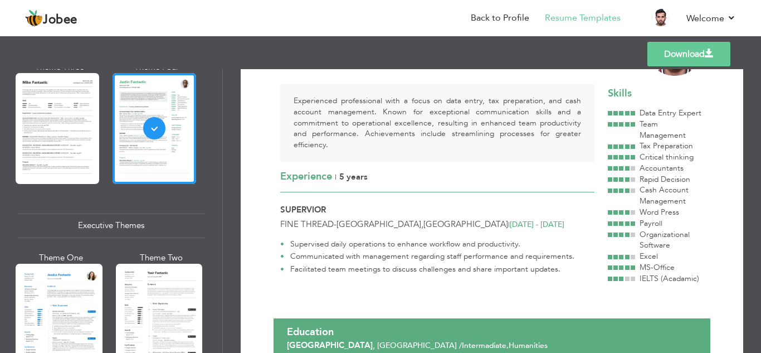
scroll to position [706, 0]
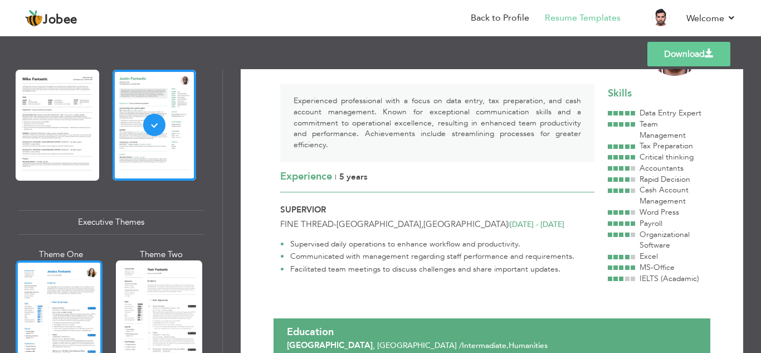
click at [44, 308] on div at bounding box center [59, 317] width 87 height 114
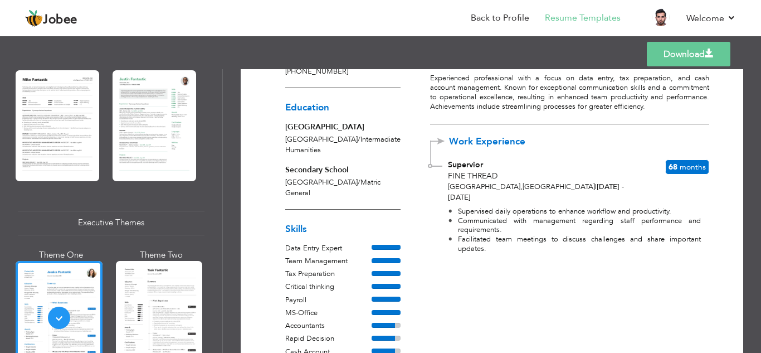
scroll to position [0, 0]
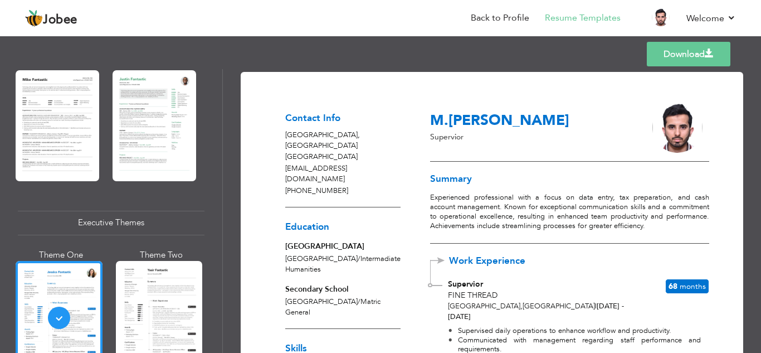
click at [691, 59] on link "Download" at bounding box center [689, 54] width 84 height 25
click at [677, 63] on link "Download" at bounding box center [689, 54] width 84 height 25
click at [507, 12] on link "Back to Profile" at bounding box center [500, 18] width 59 height 13
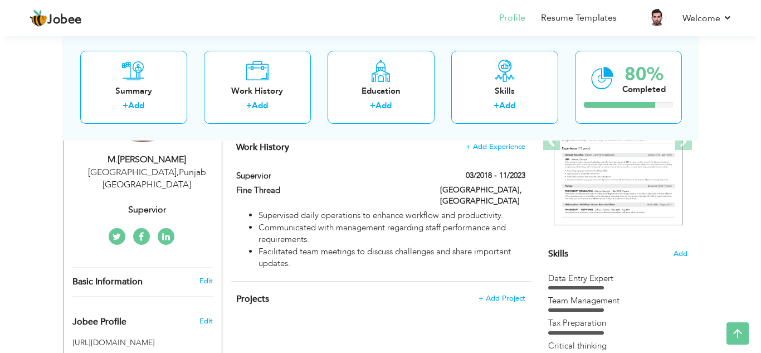
scroll to position [182, 0]
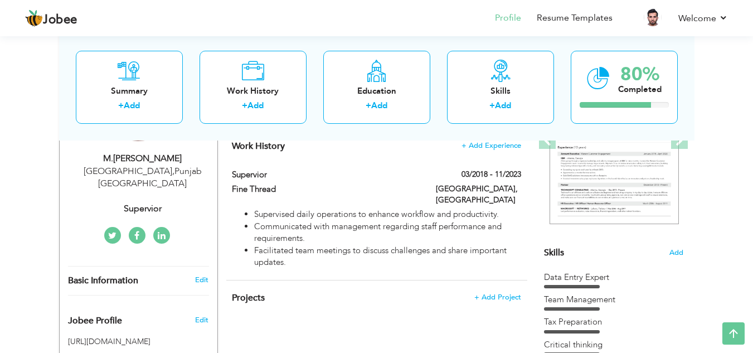
click at [155, 169] on div "Faisalabad , Punjab Pakistan" at bounding box center [142, 178] width 149 height 26
type input "M.Hadeer"
type input "Nisar"
type input "[PHONE_NUMBER]"
select select "number:166"
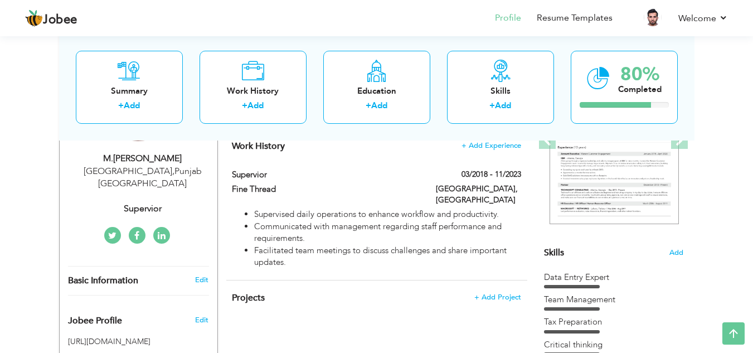
type input "[GEOGRAPHIC_DATA]"
select select "number:7"
type input "Supervior"
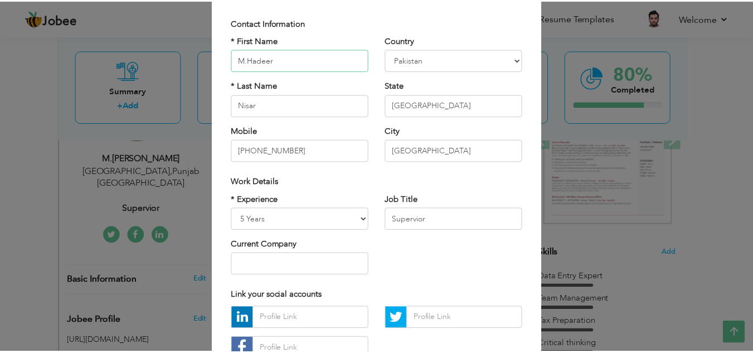
scroll to position [150, 0]
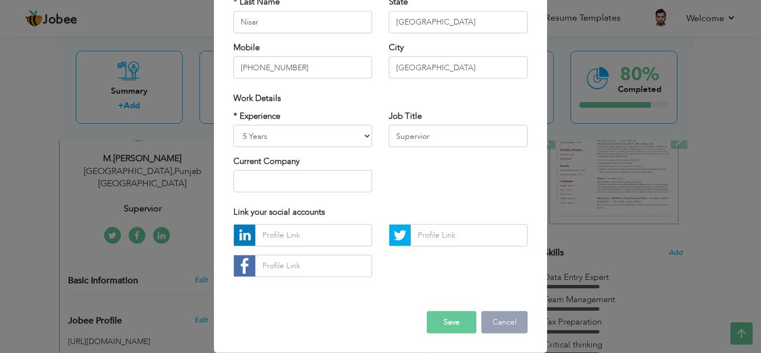
click at [504, 323] on button "Cancel" at bounding box center [505, 322] width 46 height 22
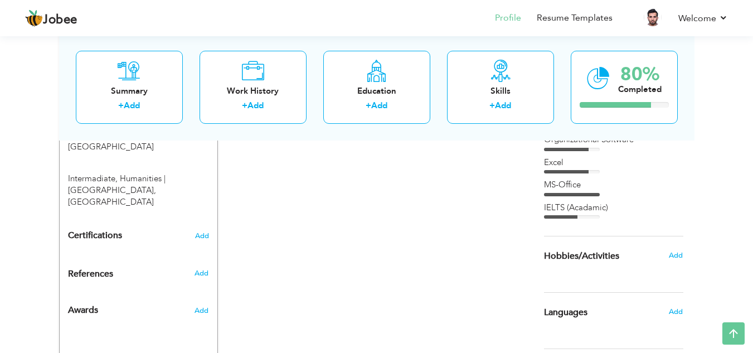
scroll to position [517, 0]
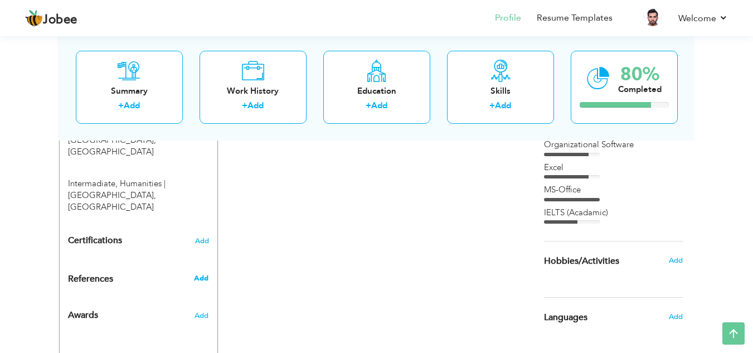
click at [201, 273] on span "Add" at bounding box center [201, 278] width 14 height 10
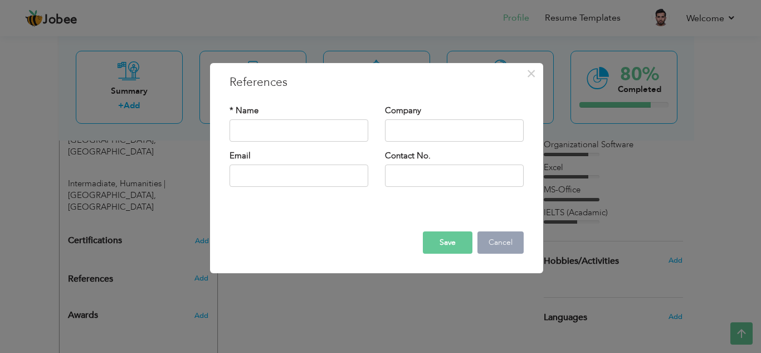
click at [490, 236] on button "Cancel" at bounding box center [501, 242] width 46 height 22
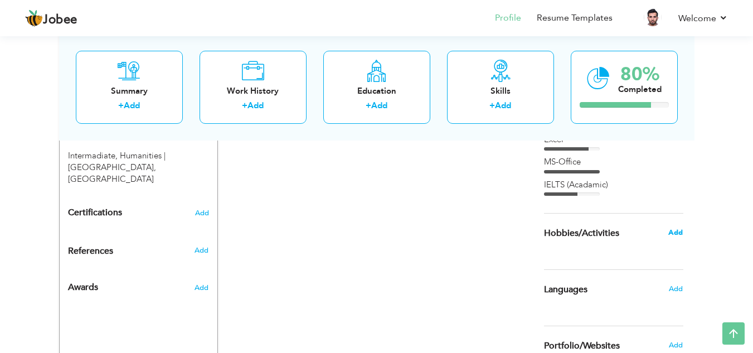
scroll to position [545, 0]
click at [678, 233] on span "Add" at bounding box center [675, 233] width 14 height 10
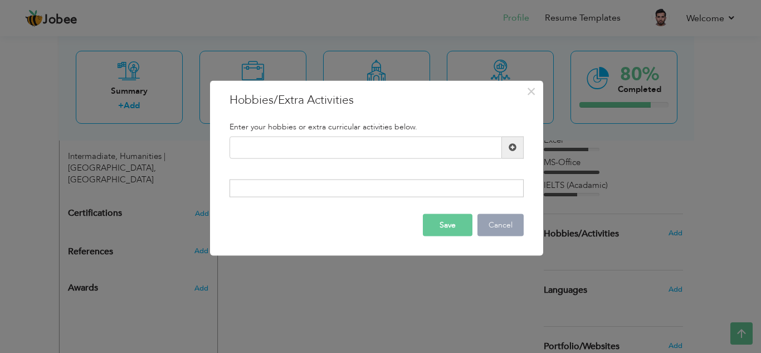
click at [503, 235] on button "Cancel" at bounding box center [501, 225] width 46 height 22
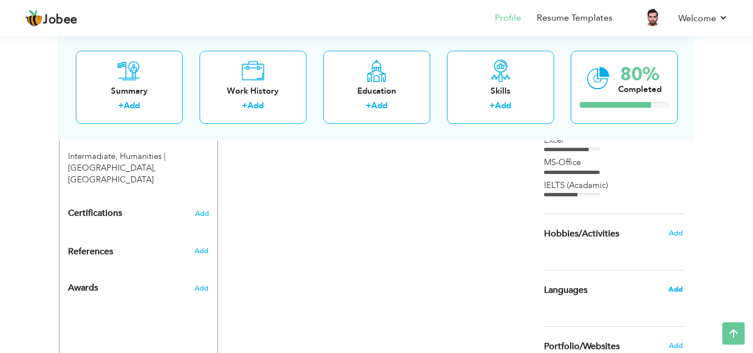
click at [676, 290] on span "Add" at bounding box center [675, 289] width 14 height 10
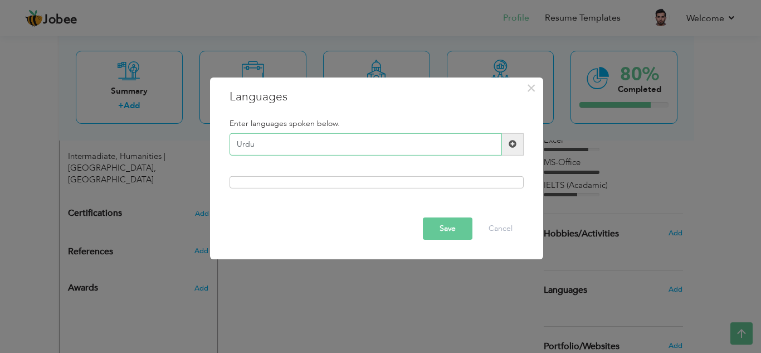
type input "Urdu"
click at [438, 184] on div at bounding box center [377, 182] width 294 height 12
click at [438, 177] on div at bounding box center [377, 182] width 294 height 12
click at [507, 140] on span at bounding box center [513, 144] width 22 height 22
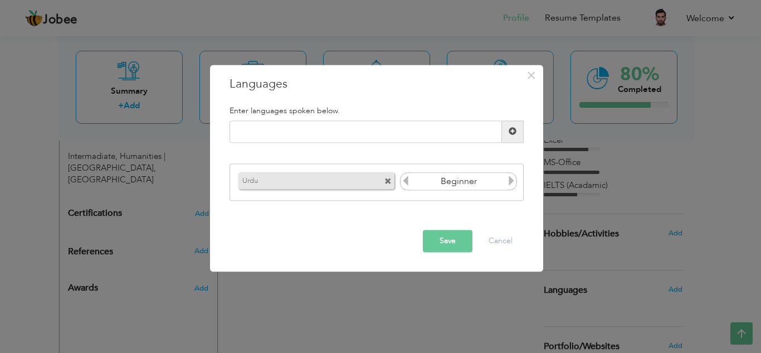
click at [511, 179] on icon at bounding box center [512, 181] width 10 height 10
click at [367, 135] on input "text" at bounding box center [366, 131] width 273 height 22
type input "E"
type input "English"
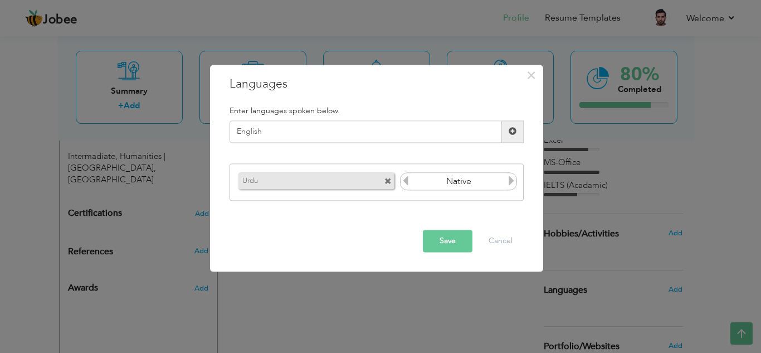
click at [516, 130] on span at bounding box center [513, 132] width 8 height 8
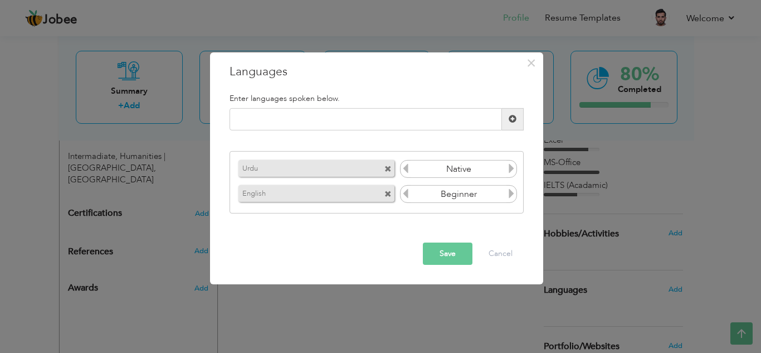
click at [512, 195] on icon at bounding box center [512, 193] width 10 height 10
click at [460, 253] on button "Save" at bounding box center [448, 253] width 50 height 22
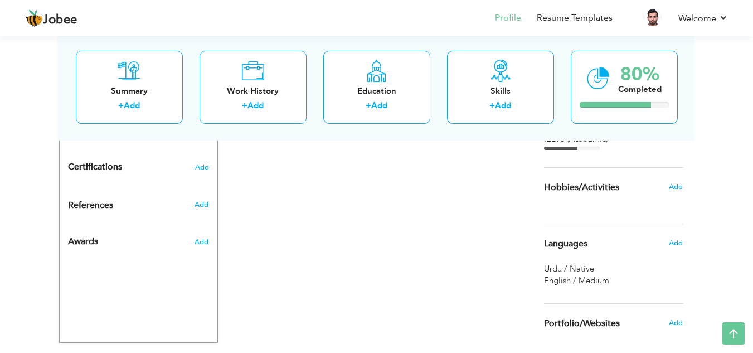
scroll to position [590, 0]
click at [670, 193] on div "Add" at bounding box center [679, 187] width 26 height 21
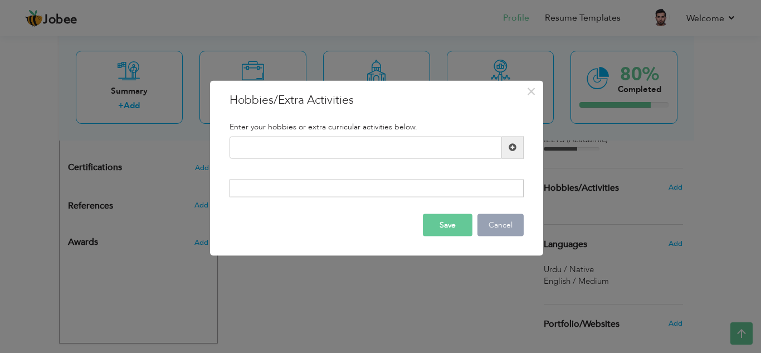
click at [506, 221] on button "Cancel" at bounding box center [501, 225] width 46 height 22
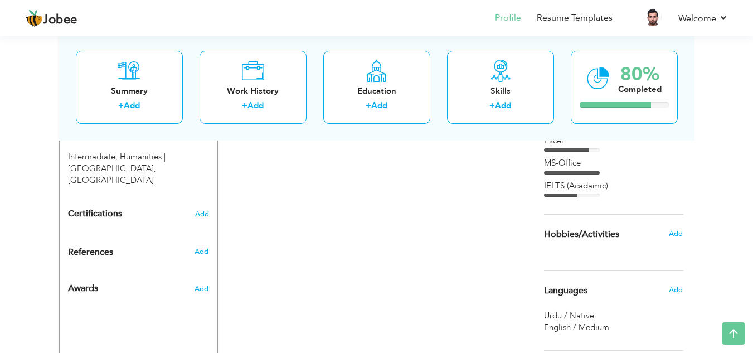
scroll to position [543, 0]
click at [202, 247] on span "Add" at bounding box center [201, 252] width 14 height 10
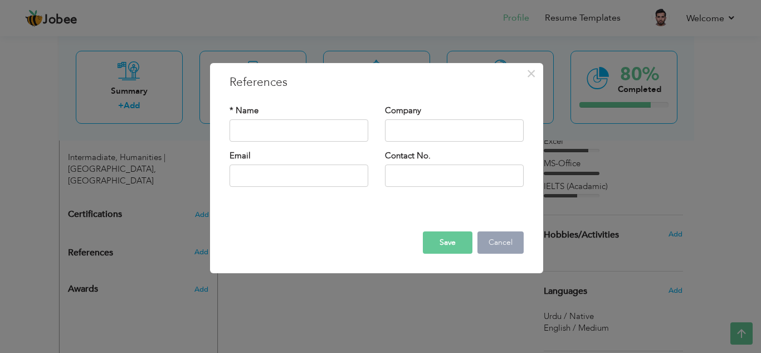
click at [502, 242] on button "Cancel" at bounding box center [501, 242] width 46 height 22
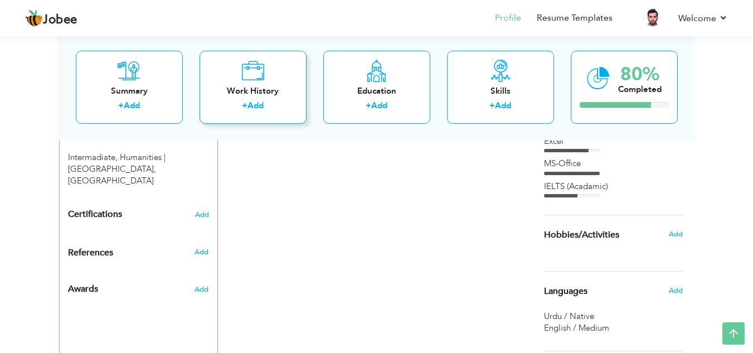
click at [280, 99] on div "Work History + Add" at bounding box center [253, 86] width 107 height 73
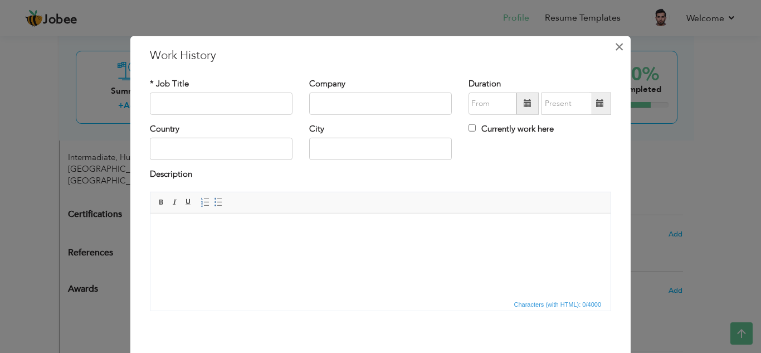
click at [615, 42] on span "×" at bounding box center [619, 46] width 9 height 20
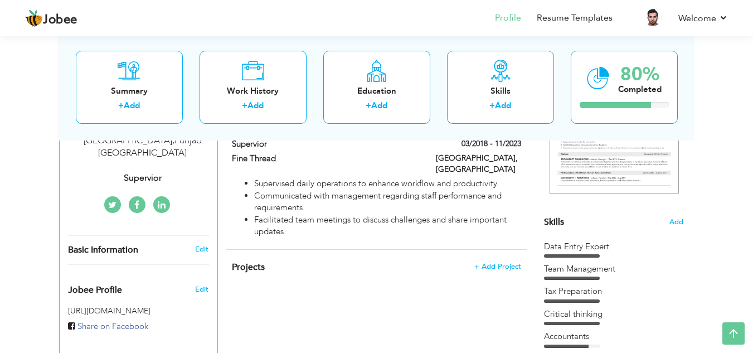
scroll to position [214, 0]
click at [488, 249] on div "Projects + Add Project × Projects * Project Title Company Tools" at bounding box center [376, 272] width 301 height 46
click at [491, 261] on span "+ Add Project" at bounding box center [497, 265] width 47 height 8
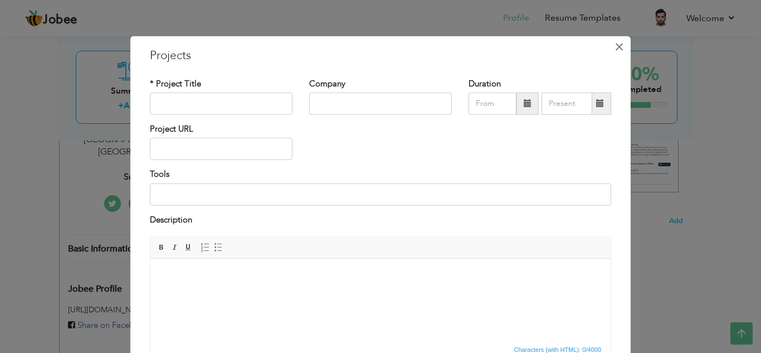
click at [616, 43] on span "×" at bounding box center [619, 46] width 9 height 20
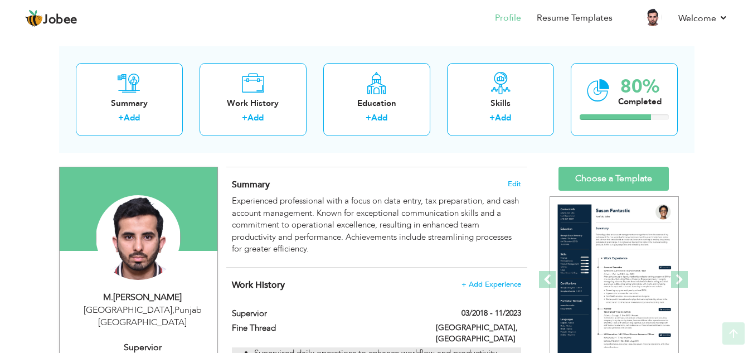
scroll to position [43, 0]
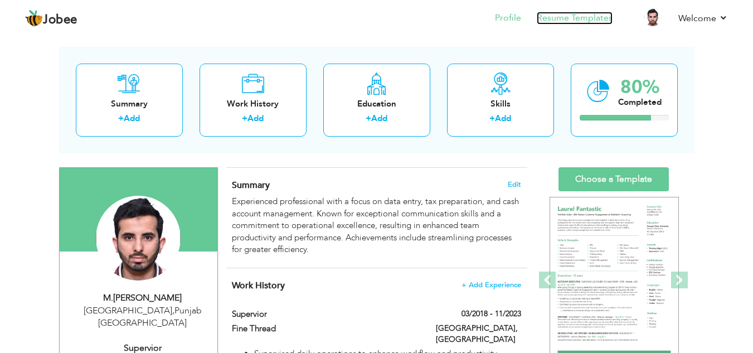
click at [554, 18] on link "Resume Templates" at bounding box center [575, 18] width 76 height 13
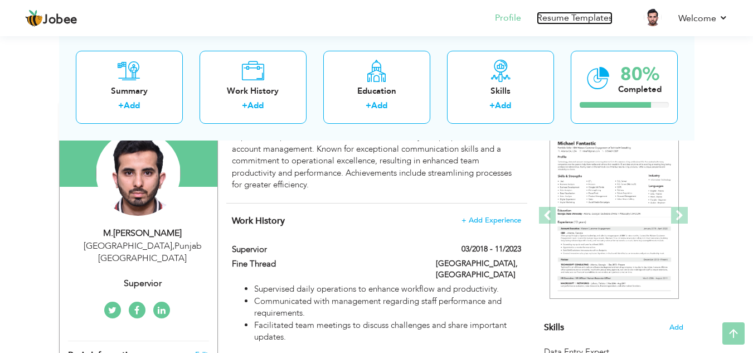
scroll to position [108, 0]
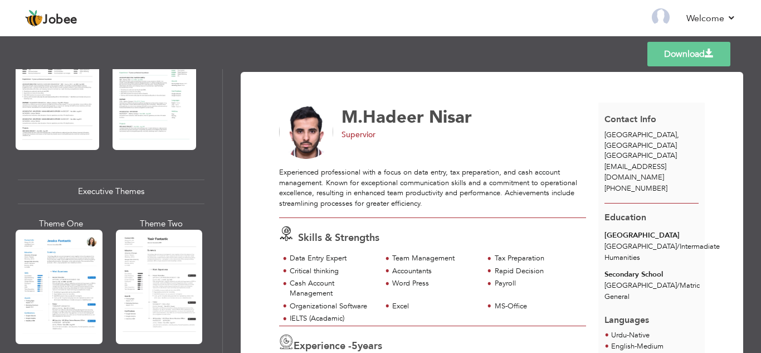
scroll to position [737, 0]
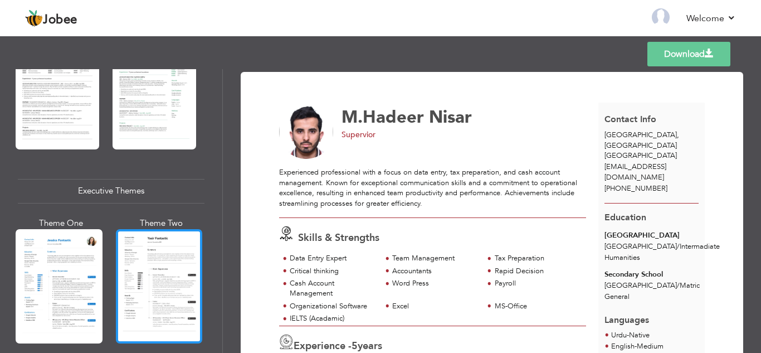
click at [159, 258] on div at bounding box center [159, 286] width 87 height 114
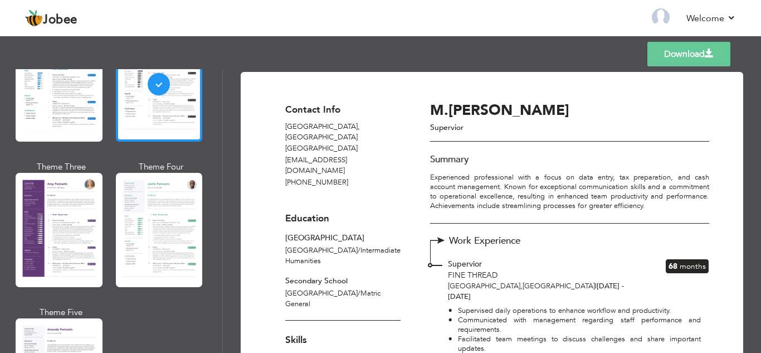
scroll to position [939, 0]
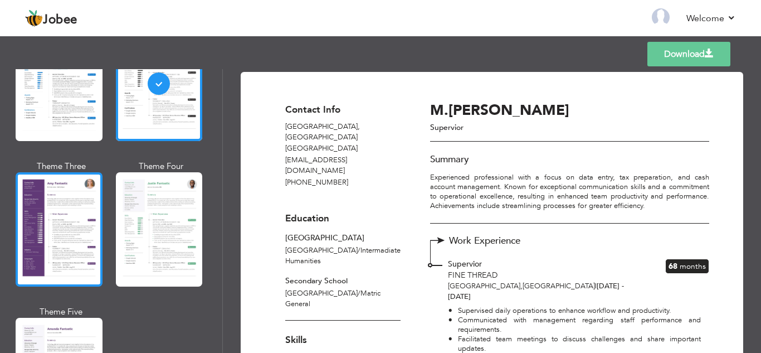
click at [65, 231] on div at bounding box center [59, 229] width 87 height 114
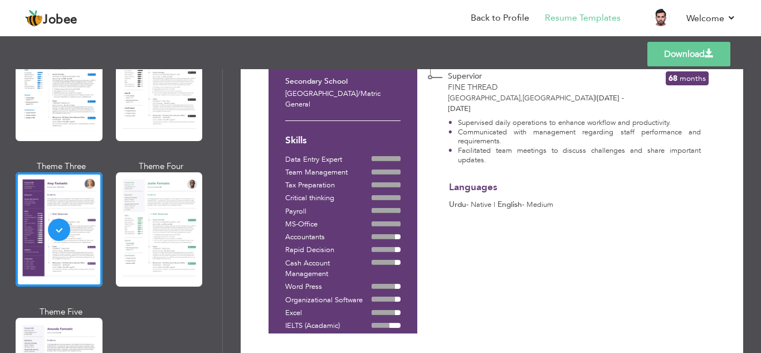
scroll to position [221, 0]
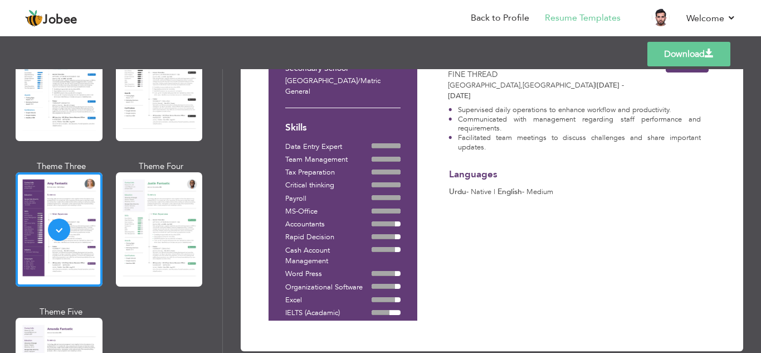
click at [698, 57] on link "Download" at bounding box center [689, 54] width 83 height 25
click at [677, 56] on link "Download" at bounding box center [689, 54] width 83 height 25
click at [687, 60] on link "Download" at bounding box center [689, 54] width 83 height 25
click at [682, 59] on link "Download" at bounding box center [689, 54] width 83 height 25
